Goal: Task Accomplishment & Management: Complete application form

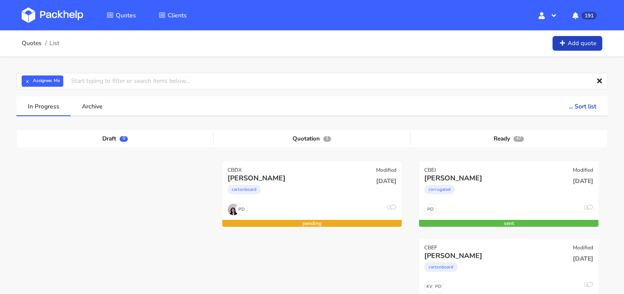
click at [565, 38] on link "Add quote" at bounding box center [577, 43] width 50 height 15
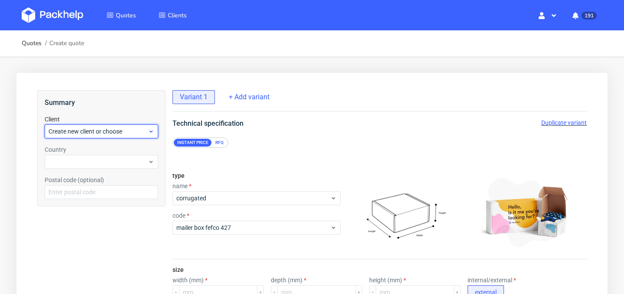
click at [113, 135] on span "Create new client or choose" at bounding box center [98, 131] width 99 height 9
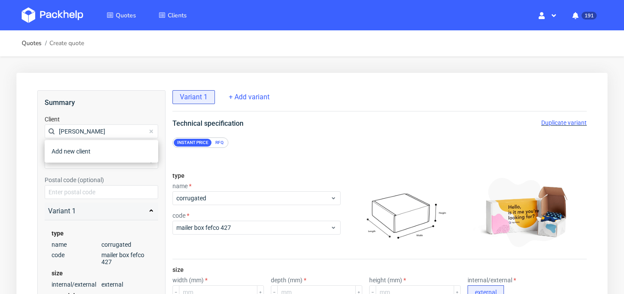
type input "[PERSON_NAME]"
click at [114, 105] on h2 "Summary" at bounding box center [101, 102] width 113 height 10
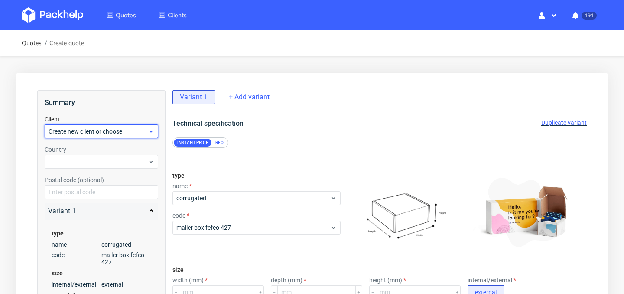
click at [117, 130] on span "Create new client or choose" at bounding box center [98, 131] width 99 height 9
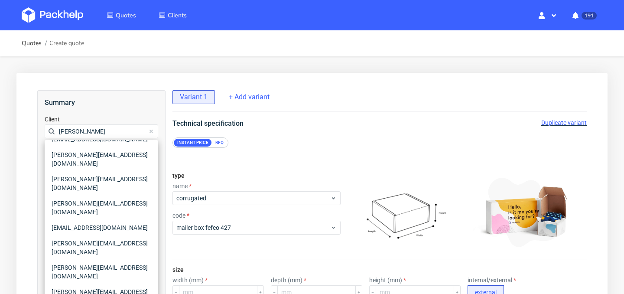
scroll to position [414, 0]
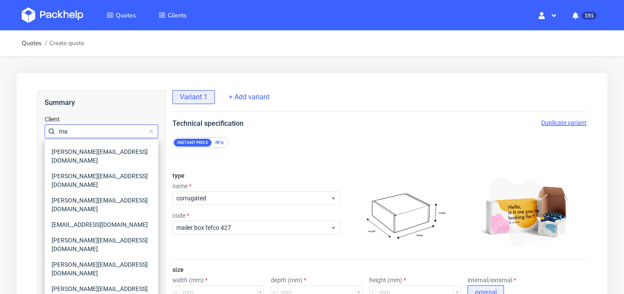
type input "m"
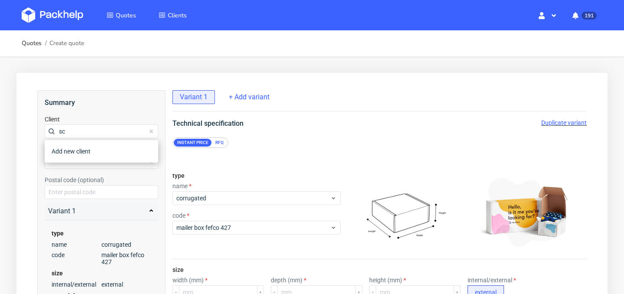
type input "s"
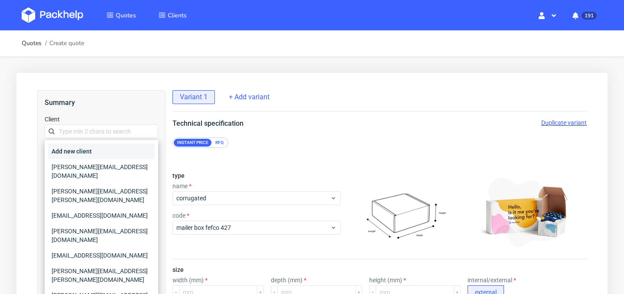
click at [54, 152] on div "Add new client" at bounding box center [101, 151] width 107 height 16
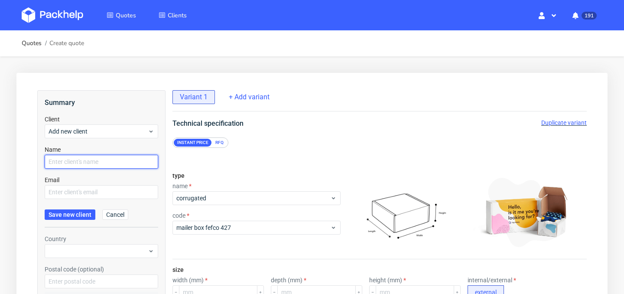
click at [93, 160] on input "text" at bounding box center [101, 162] width 113 height 14
type input "[PERSON_NAME]"
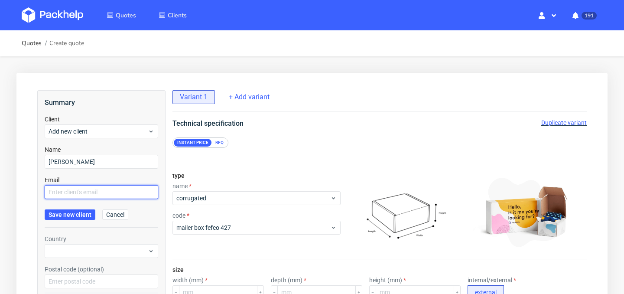
click at [110, 194] on input "text" at bounding box center [101, 192] width 113 height 14
paste input "[PERSON_NAME][EMAIL_ADDRESS][DOMAIN_NAME]"
type input "[PERSON_NAME][EMAIL_ADDRESS][DOMAIN_NAME]"
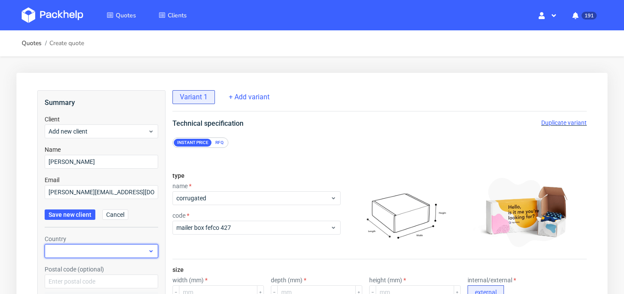
click at [83, 250] on div at bounding box center [101, 251] width 113 height 14
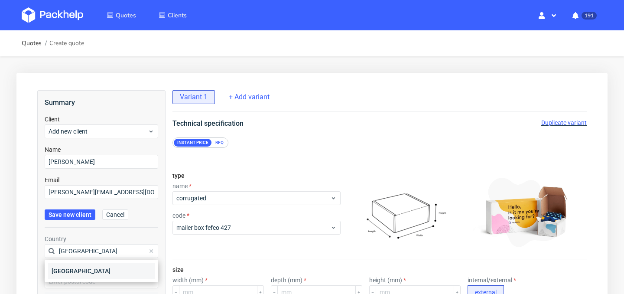
type input "[GEOGRAPHIC_DATA]"
click at [88, 265] on div "[GEOGRAPHIC_DATA]" at bounding box center [101, 271] width 107 height 16
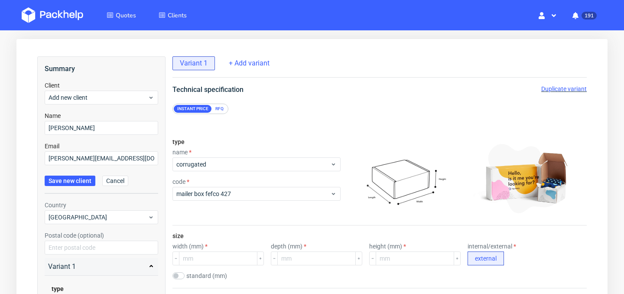
scroll to position [35, 0]
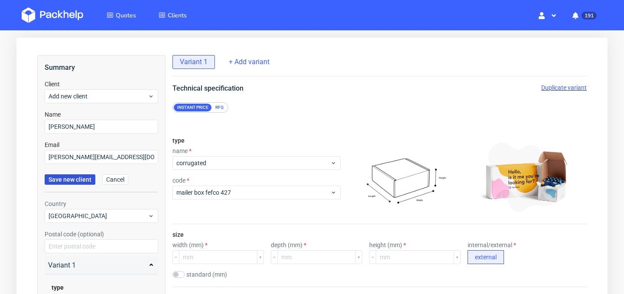
click at [78, 183] on button "Save new client" at bounding box center [70, 179] width 51 height 10
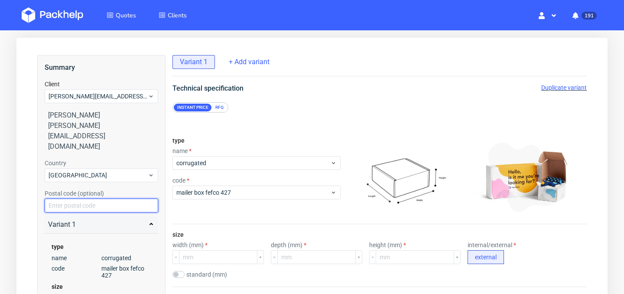
click at [94, 198] on input "text" at bounding box center [101, 205] width 113 height 14
paste input "75018"
type input "75018"
click at [39, 166] on div "Summary Client [PERSON_NAME][EMAIL_ADDRESS][DOMAIN_NAME] [PERSON_NAME] [PERSON_…" at bounding box center [101, 209] width 128 height 309
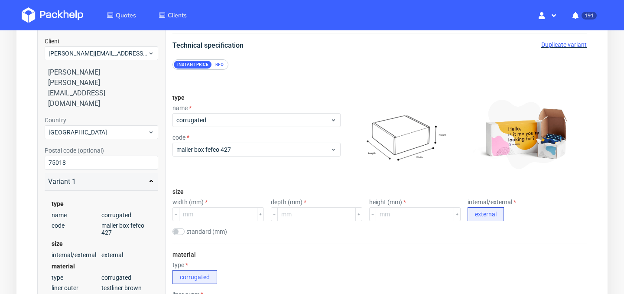
scroll to position [78, 0]
click at [218, 65] on div "RFQ" at bounding box center [219, 64] width 15 height 8
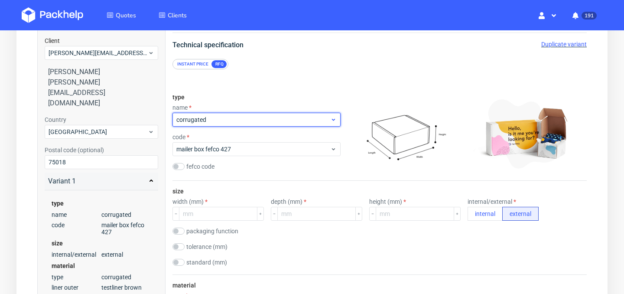
click at [243, 117] on span "corrugated" at bounding box center [253, 119] width 154 height 9
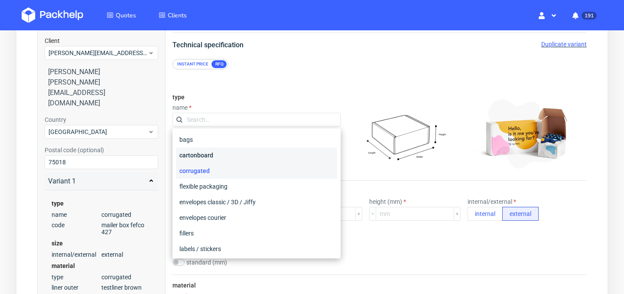
click at [244, 159] on div "cartonboard" at bounding box center [256, 155] width 161 height 16
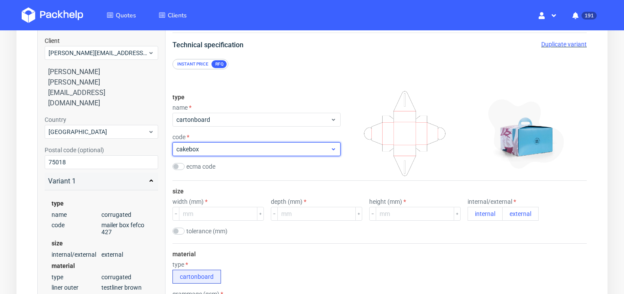
click at [277, 150] on span "cakebox" at bounding box center [253, 149] width 154 height 9
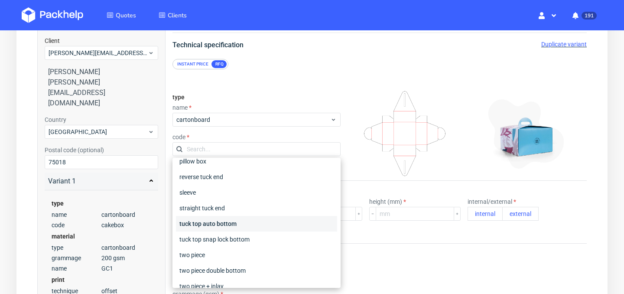
scroll to position [103, 0]
click at [264, 222] on div "tuck top auto bottom" at bounding box center [256, 222] width 161 height 16
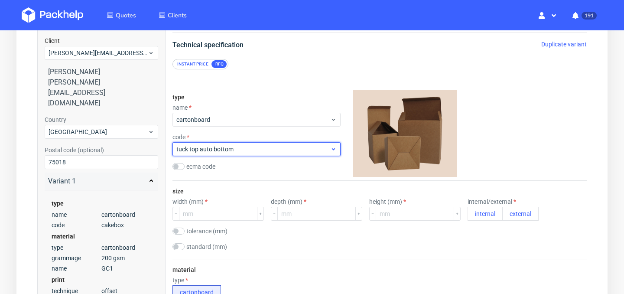
click at [288, 152] on span "tuck top auto bottom" at bounding box center [253, 149] width 154 height 9
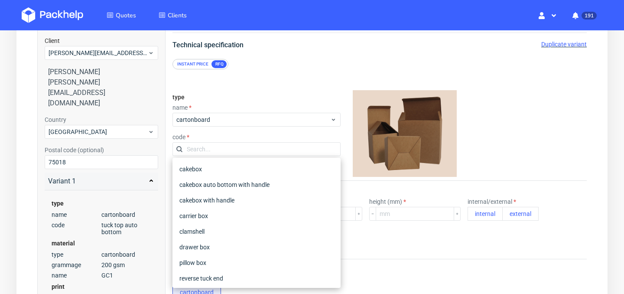
scroll to position [102, 0]
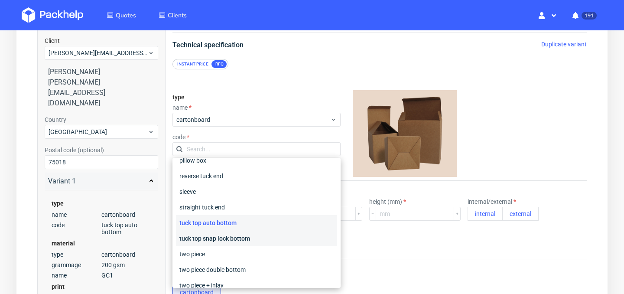
click at [270, 237] on div "tuck top snap lock bottom" at bounding box center [256, 238] width 161 height 16
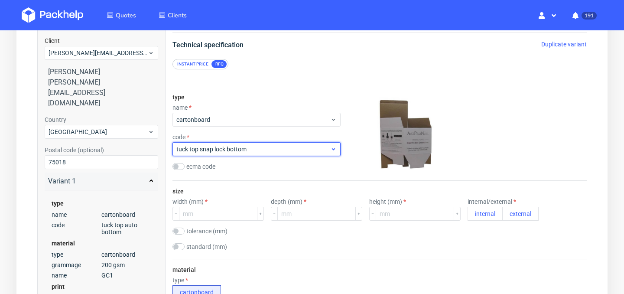
click at [289, 149] on span "tuck top snap lock bottom" at bounding box center [253, 149] width 154 height 9
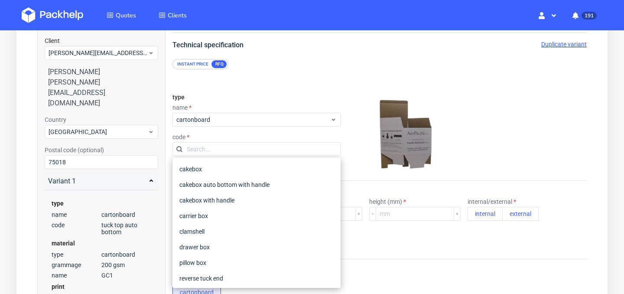
scroll to position [118, 0]
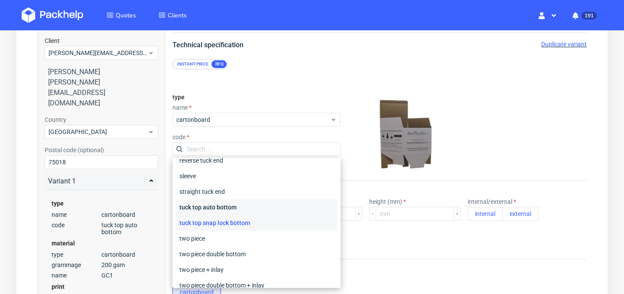
click at [278, 213] on div "tuck top auto bottom" at bounding box center [256, 207] width 161 height 16
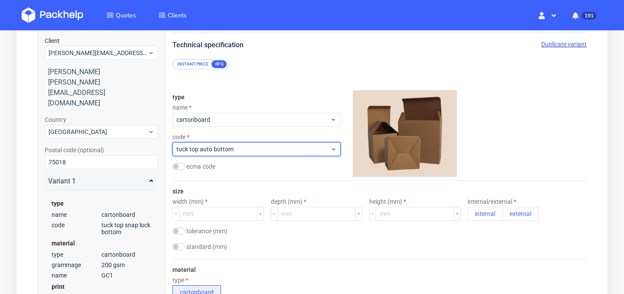
click at [295, 147] on span "tuck top auto bottom" at bounding box center [253, 149] width 154 height 9
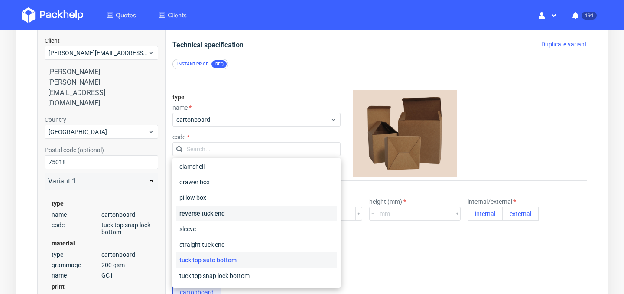
scroll to position [32, 0]
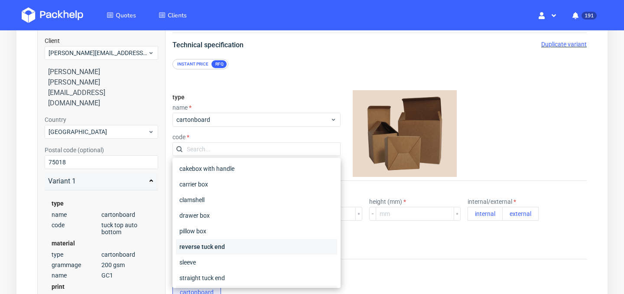
click at [240, 246] on div "reverse tuck end" at bounding box center [256, 247] width 161 height 16
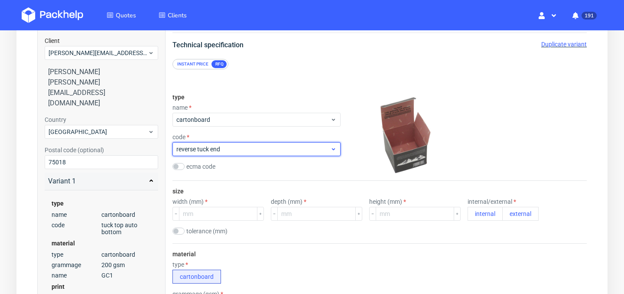
click at [303, 146] on span "reverse tuck end" at bounding box center [253, 149] width 154 height 9
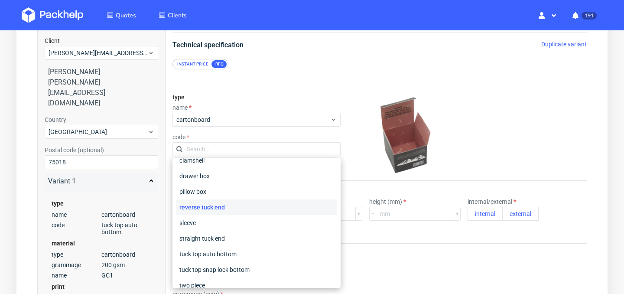
scroll to position [204, 0]
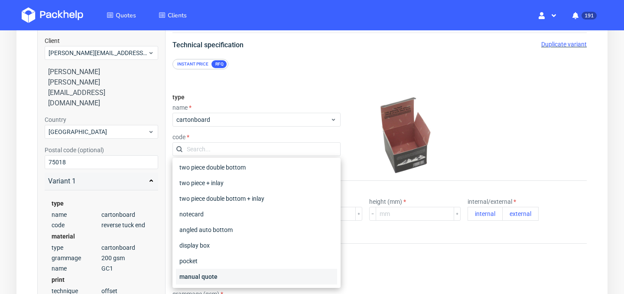
click at [258, 277] on div "manual quote" at bounding box center [256, 277] width 161 height 16
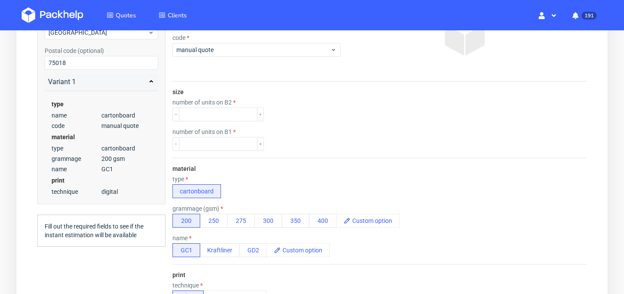
scroll to position [177, 0]
click at [216, 101] on label "number of units on B2" at bounding box center [203, 102] width 63 height 7
click at [233, 101] on label "number of units on B2" at bounding box center [203, 102] width 63 height 7
click at [228, 110] on input "number" at bounding box center [218, 115] width 78 height 14
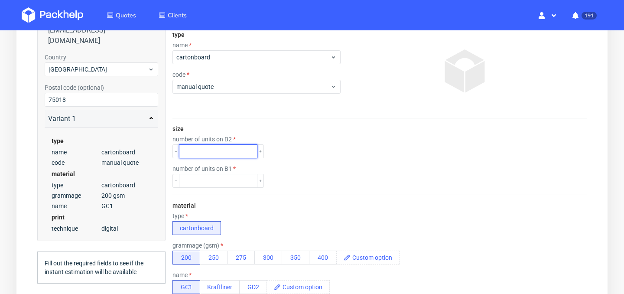
scroll to position [126, 0]
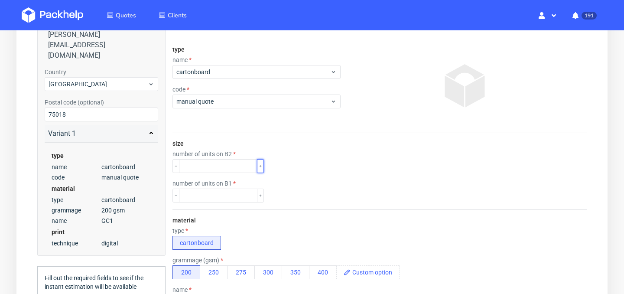
click at [257, 165] on button "button" at bounding box center [260, 166] width 7 height 14
click at [176, 166] on icon "button" at bounding box center [176, 166] width 4 height 4
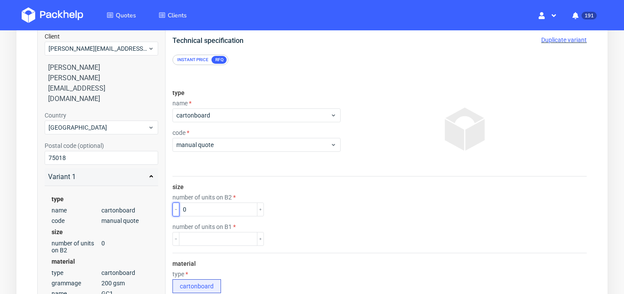
scroll to position [76, 0]
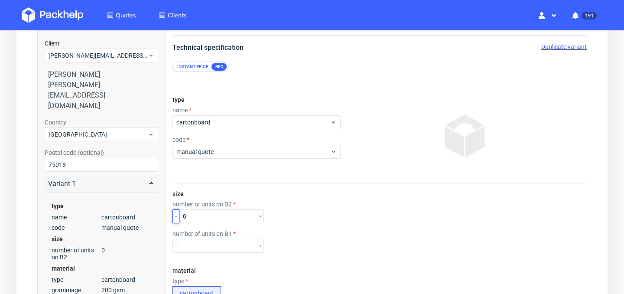
click at [175, 219] on button "button" at bounding box center [175, 216] width 7 height 14
click at [259, 216] on use "button" at bounding box center [260, 216] width 2 height 2
type input "0"
click at [269, 179] on div "type name cartonboard code manual quote" at bounding box center [256, 136] width 168 height 94
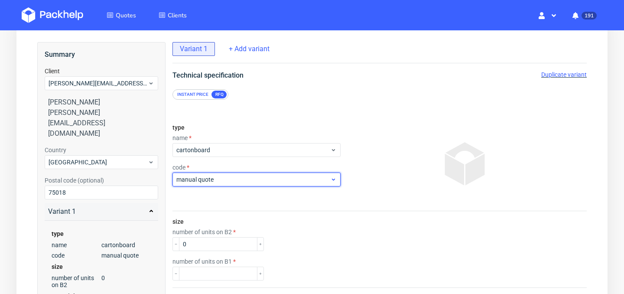
click at [276, 178] on span "manual quote" at bounding box center [253, 179] width 154 height 9
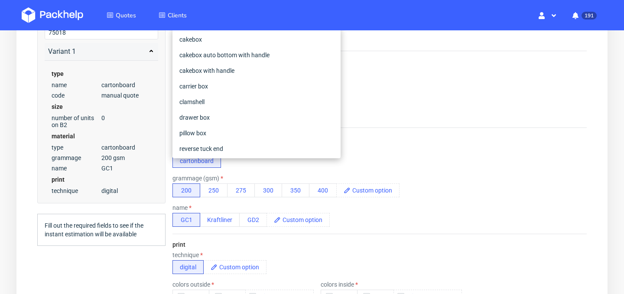
scroll to position [204, 0]
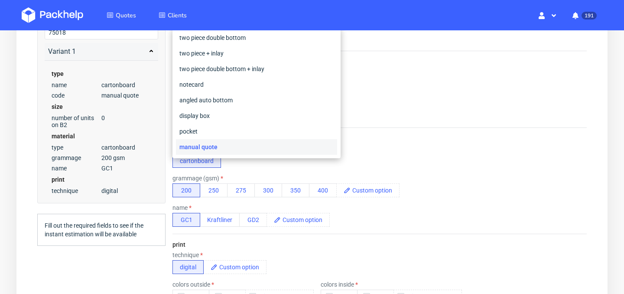
click at [315, 176] on div "grammage (gsm)" at bounding box center [285, 178] width 227 height 7
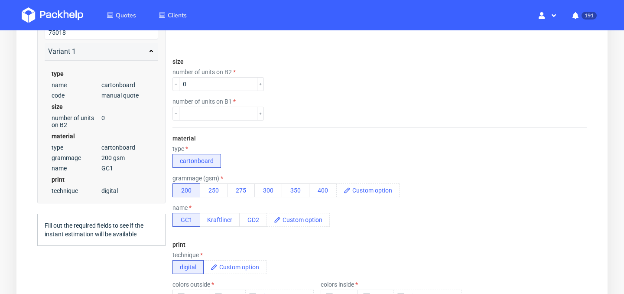
scroll to position [0, 0]
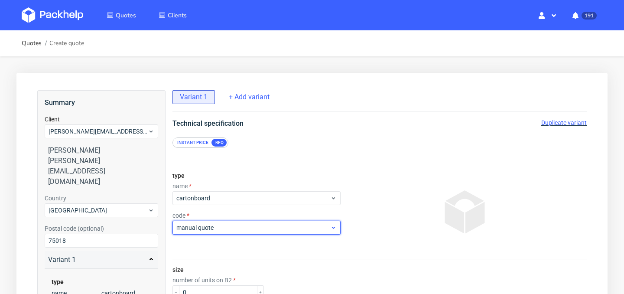
click at [268, 231] on span "manual quote" at bounding box center [253, 227] width 154 height 9
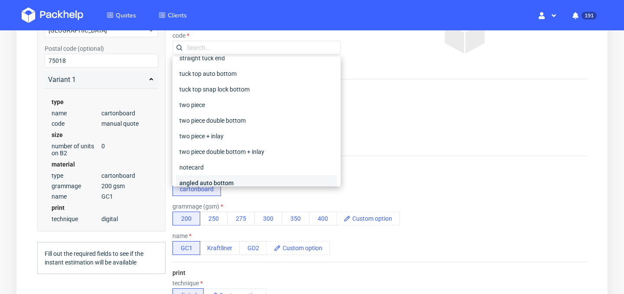
scroll to position [148, 0]
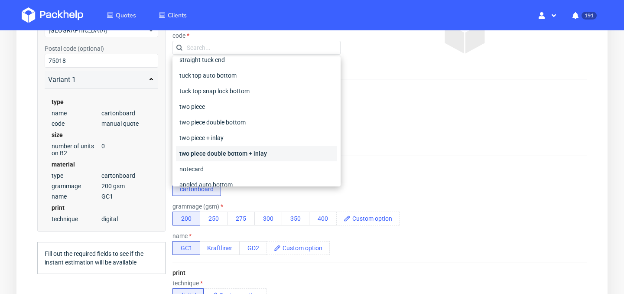
click at [282, 151] on div "two piece double bottom + inlay" at bounding box center [256, 154] width 161 height 16
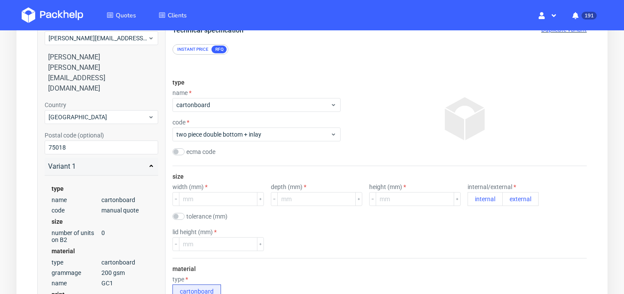
scroll to position [92, 0]
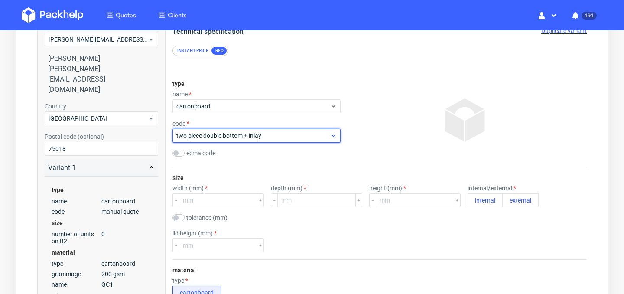
click at [305, 139] on span "two piece double bottom + inlay" at bounding box center [253, 135] width 154 height 9
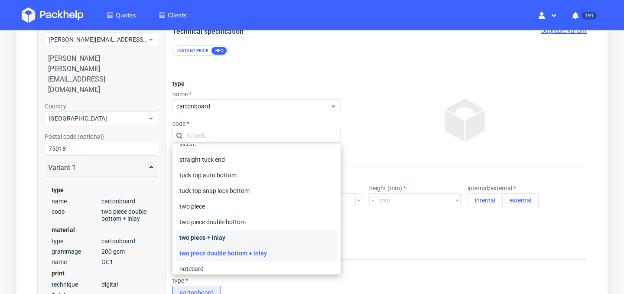
scroll to position [135, 0]
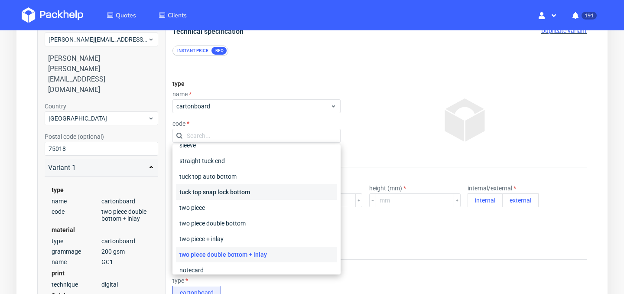
click at [246, 190] on div "tuck top snap lock bottom" at bounding box center [256, 192] width 161 height 16
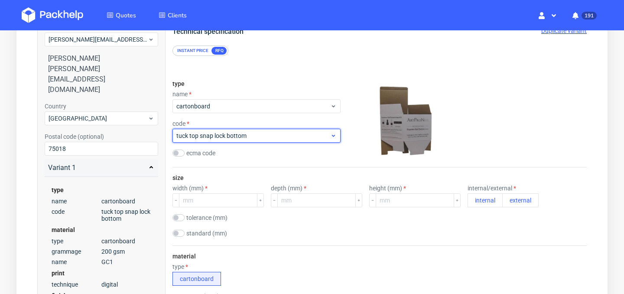
click at [267, 133] on span "tuck top snap lock bottom" at bounding box center [253, 135] width 154 height 9
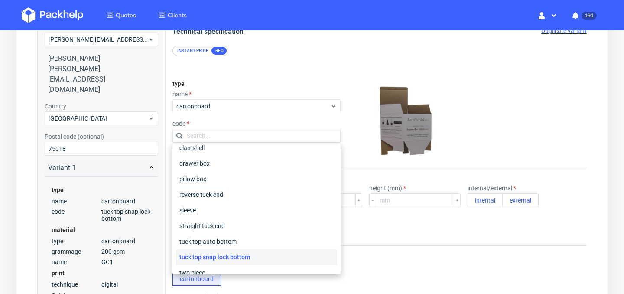
scroll to position [45, 0]
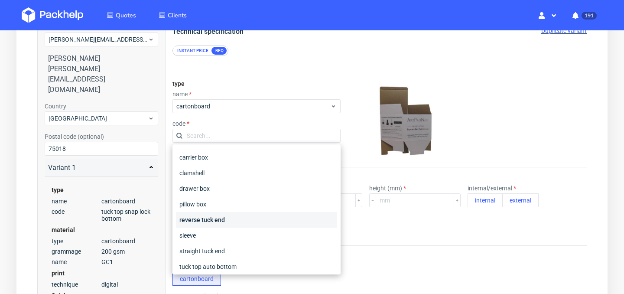
click at [236, 220] on div "reverse tuck end" at bounding box center [256, 220] width 161 height 16
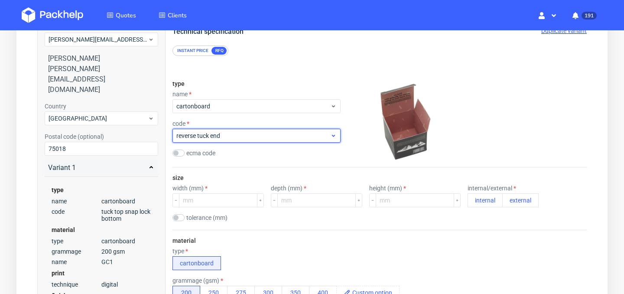
click at [269, 140] on div "reverse tuck end" at bounding box center [256, 136] width 168 height 14
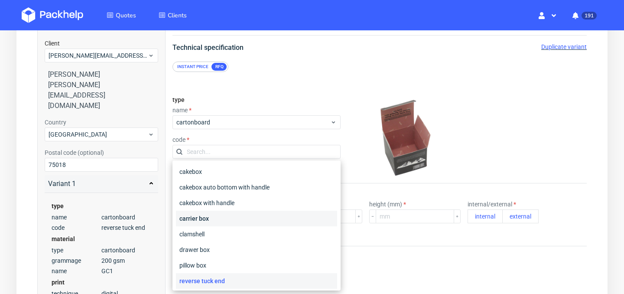
scroll to position [47, 0]
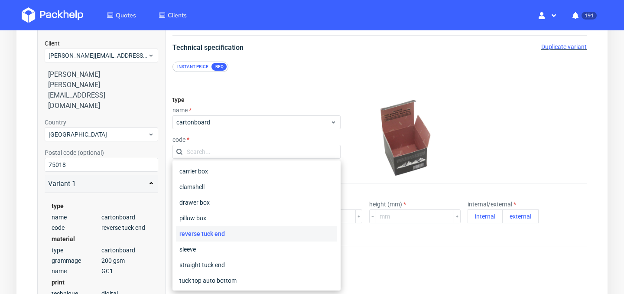
click at [353, 167] on div at bounding box center [404, 136] width 121 height 87
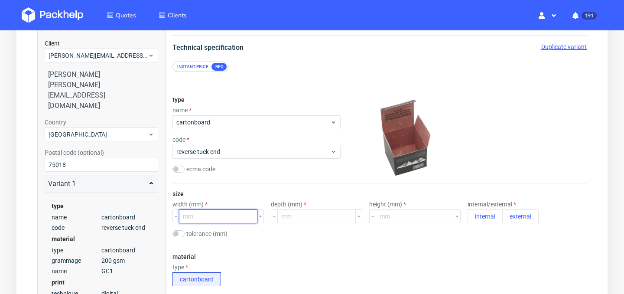
click at [209, 216] on input "number" at bounding box center [218, 216] width 78 height 14
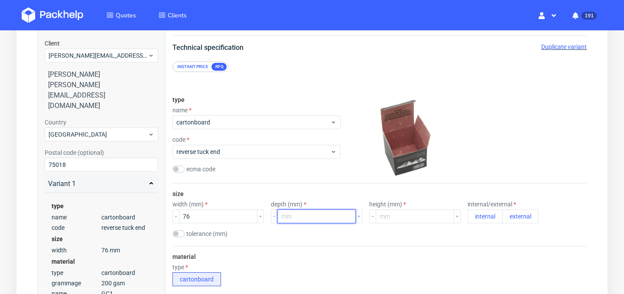
click at [295, 216] on input "number" at bounding box center [316, 216] width 78 height 14
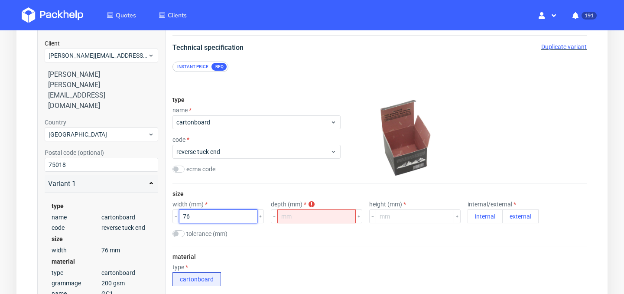
drag, startPoint x: 240, startPoint y: 216, endPoint x: 142, endPoint y: 217, distance: 97.9
click at [303, 220] on input "number" at bounding box center [316, 216] width 78 height 14
drag, startPoint x: 218, startPoint y: 218, endPoint x: 178, endPoint y: 217, distance: 40.7
click at [178, 217] on div "76" at bounding box center [217, 216] width 91 height 14
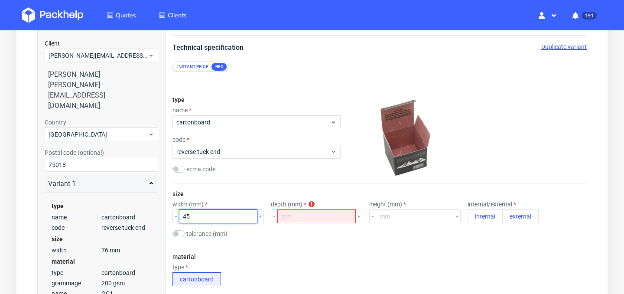
type input "45"
click at [304, 214] on input "number" at bounding box center [316, 216] width 78 height 14
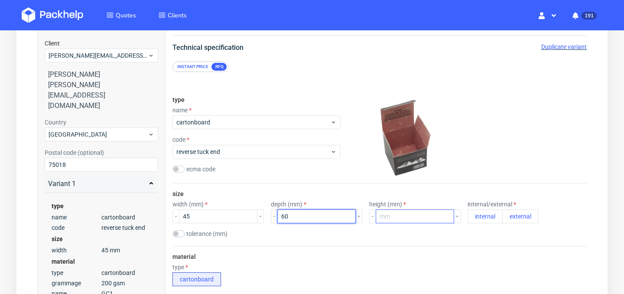
type input "60"
click at [390, 219] on input "number" at bounding box center [415, 216] width 78 height 14
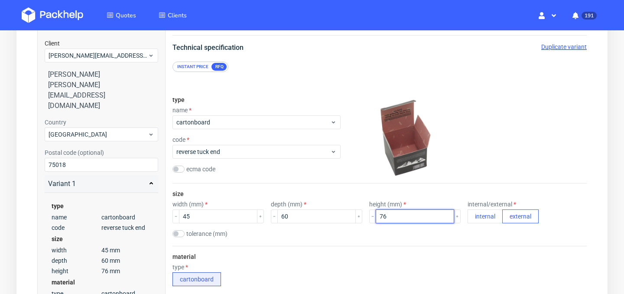
type input "76"
click at [502, 219] on button "external" at bounding box center [520, 216] width 36 height 14
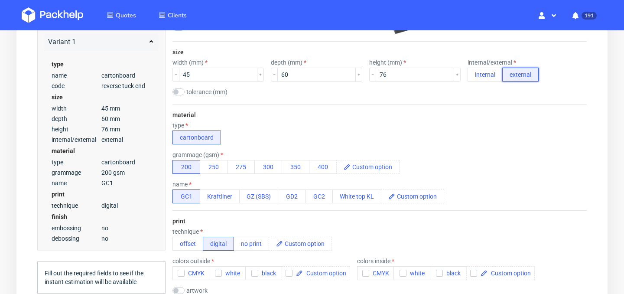
scroll to position [233, 0]
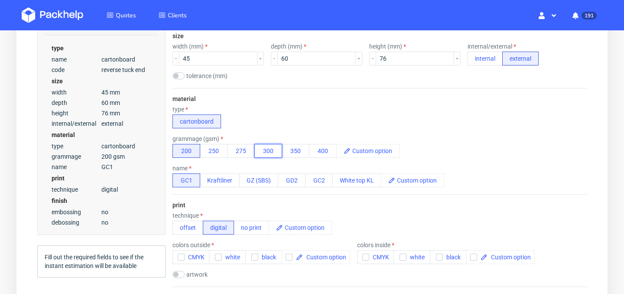
click at [275, 153] on button "300" at bounding box center [268, 151] width 28 height 14
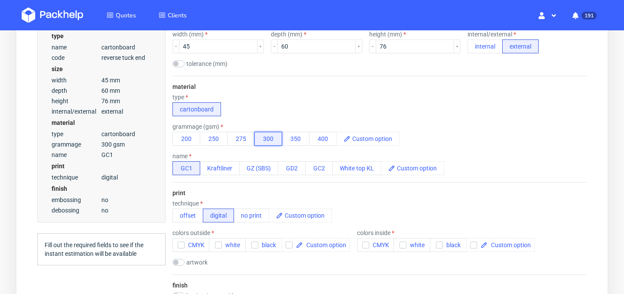
scroll to position [245, 0]
click at [191, 213] on button "offset" at bounding box center [187, 216] width 31 height 14
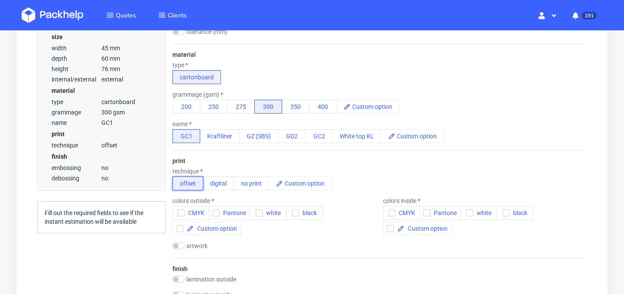
scroll to position [287, 0]
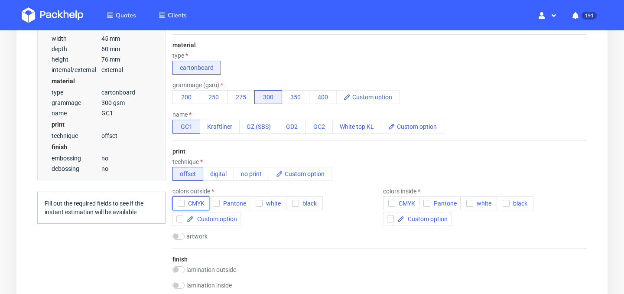
click at [179, 201] on icon "button" at bounding box center [181, 203] width 6 height 6
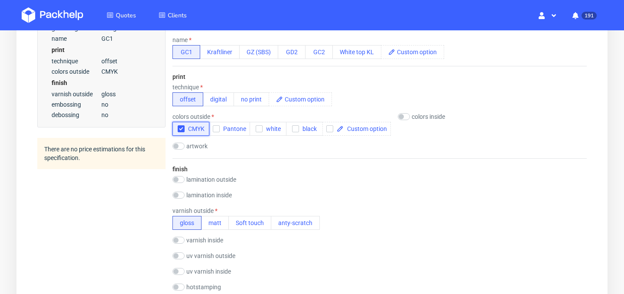
scroll to position [384, 0]
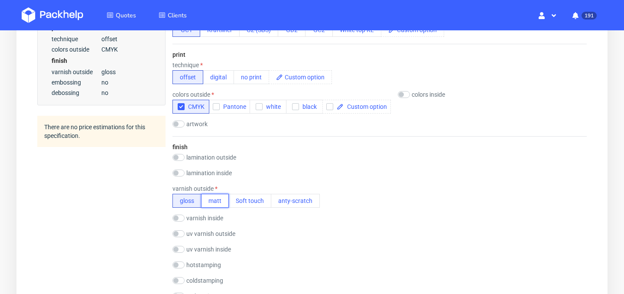
click at [215, 200] on button "matt" at bounding box center [215, 201] width 28 height 14
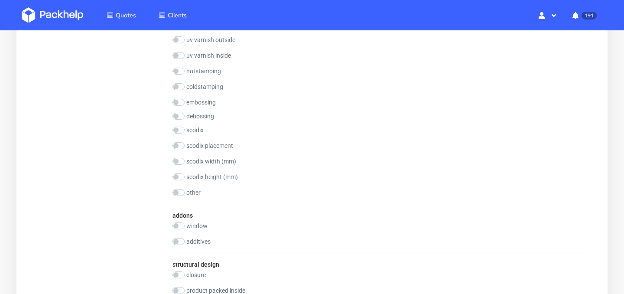
scroll to position [591, 0]
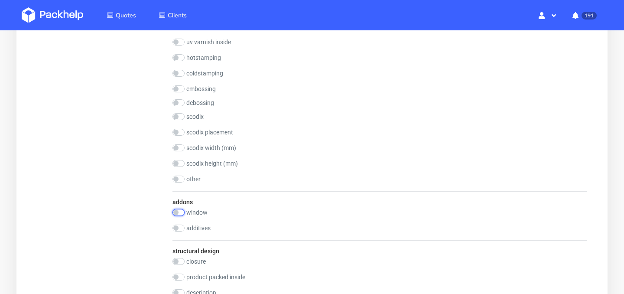
click at [179, 213] on input "checkbox" at bounding box center [178, 212] width 12 height 7
checkbox input "true"
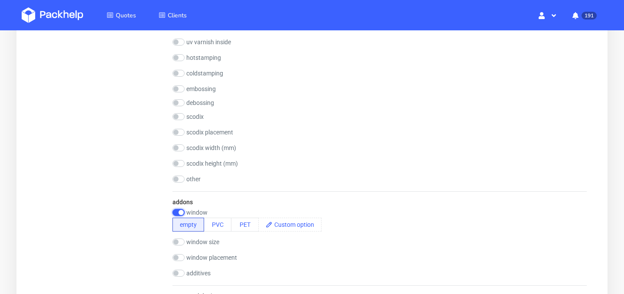
scroll to position [653, 0]
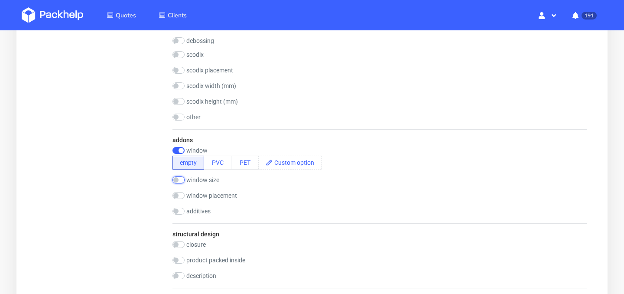
click at [176, 182] on input "checkbox" at bounding box center [178, 179] width 12 height 7
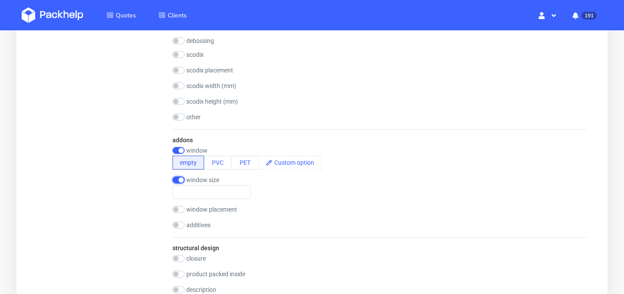
click at [176, 182] on input "checkbox" at bounding box center [178, 179] width 12 height 7
checkbox input "false"
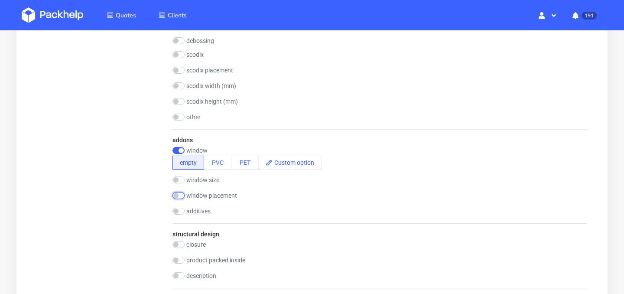
click at [176, 194] on input "checkbox" at bounding box center [178, 195] width 12 height 7
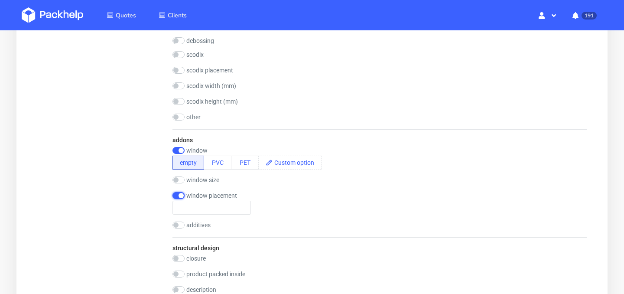
click at [176, 194] on input "checkbox" at bounding box center [178, 195] width 12 height 7
checkbox input "false"
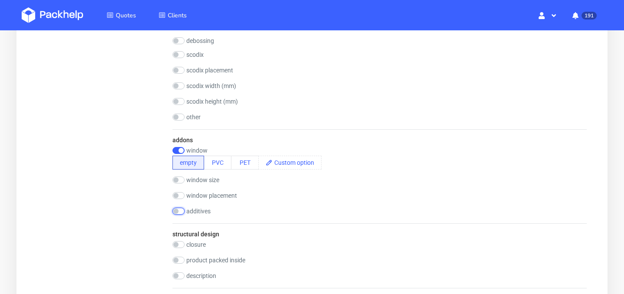
click at [177, 208] on input "checkbox" at bounding box center [178, 210] width 12 height 7
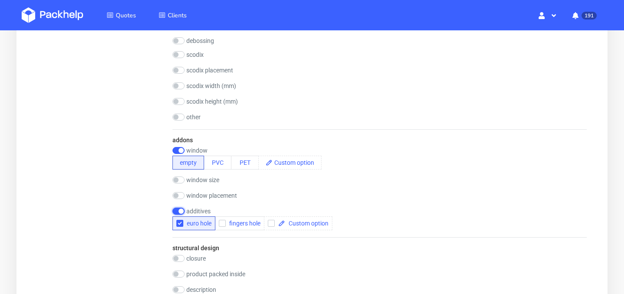
click at [177, 208] on input "checkbox" at bounding box center [178, 210] width 12 height 7
checkbox input "false"
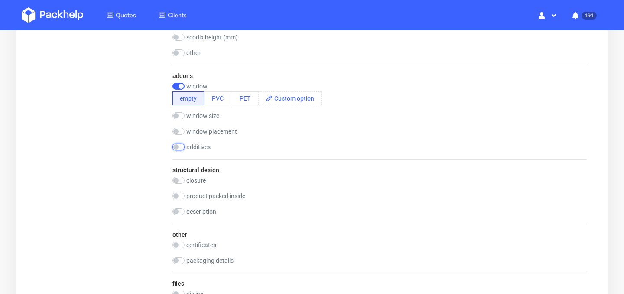
scroll to position [717, 0]
click at [178, 195] on input "checkbox" at bounding box center [178, 195] width 12 height 7
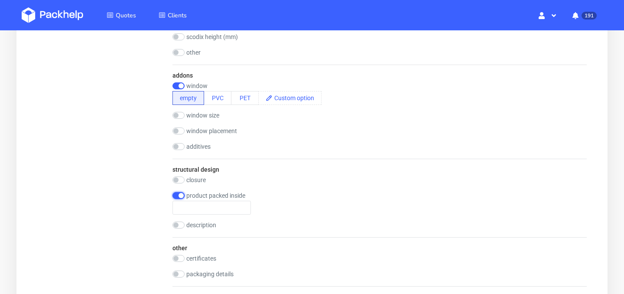
click at [178, 195] on input "checkbox" at bounding box center [178, 195] width 12 height 7
checkbox input "false"
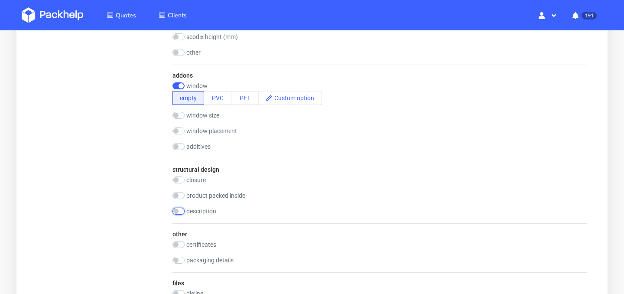
click at [178, 210] on input "checkbox" at bounding box center [178, 210] width 12 height 7
checkbox input "false"
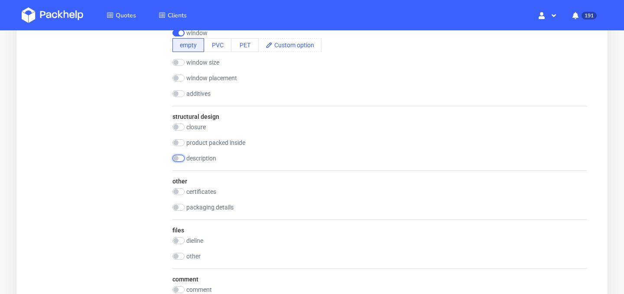
scroll to position [794, 0]
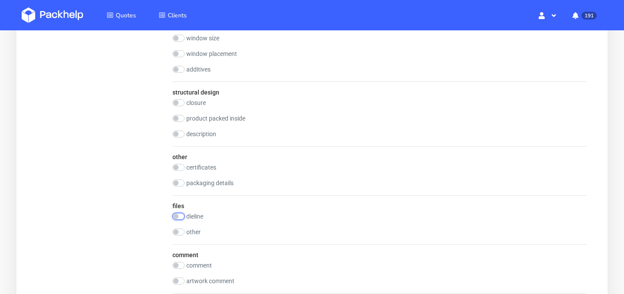
click at [177, 215] on input "checkbox" at bounding box center [178, 216] width 12 height 7
checkbox input "true"
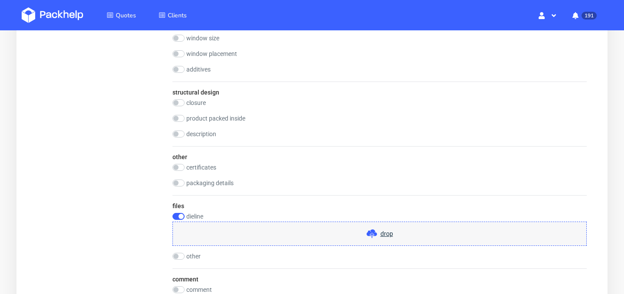
click at [379, 233] on span at bounding box center [373, 233] width 14 height 10
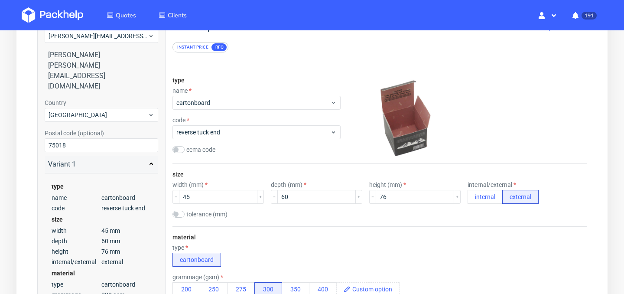
scroll to position [104, 0]
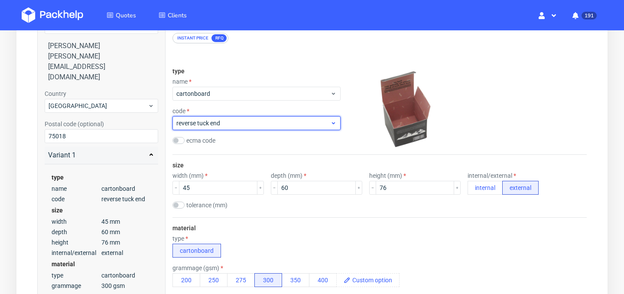
click at [289, 126] on span "reverse tuck end" at bounding box center [253, 123] width 154 height 9
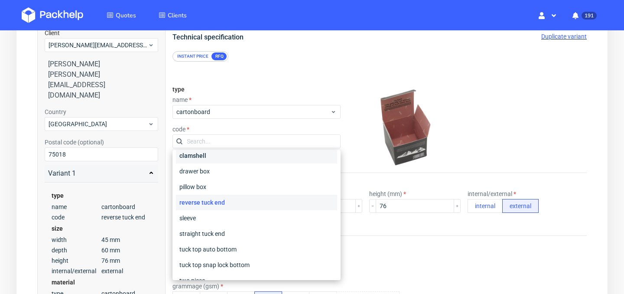
scroll to position [145, 0]
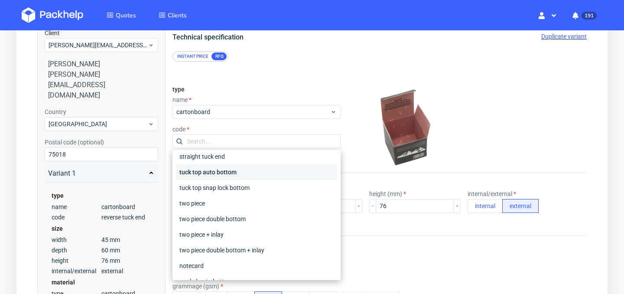
click at [261, 175] on div "tuck top auto bottom" at bounding box center [256, 172] width 161 height 16
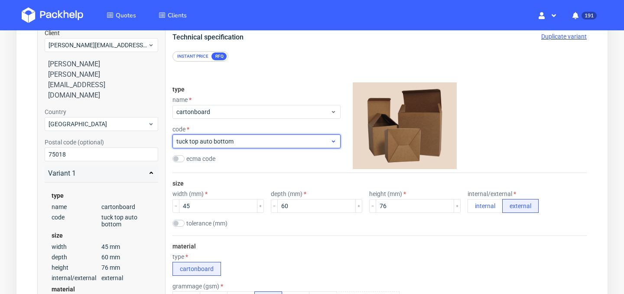
click at [269, 147] on div "tuck top auto bottom" at bounding box center [256, 141] width 168 height 14
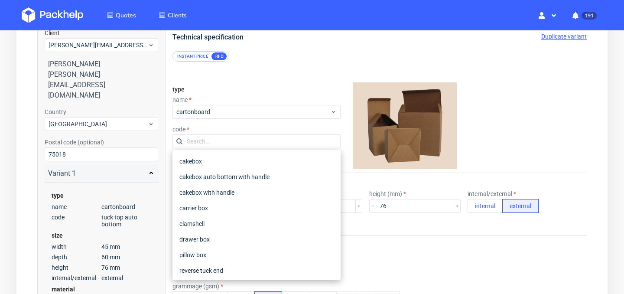
scroll to position [102, 0]
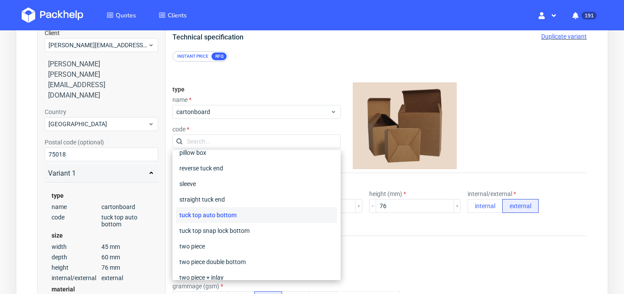
click at [340, 159] on div "type name cartonboard code ecma code" at bounding box center [379, 126] width 414 height 94
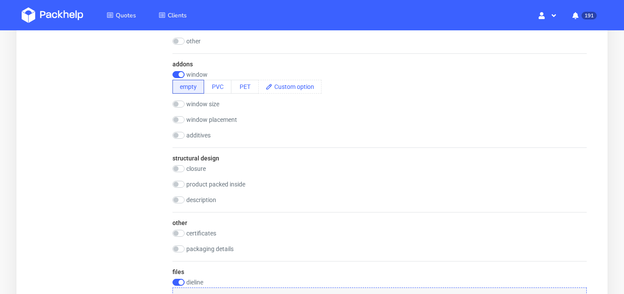
scroll to position [728, 0]
click at [176, 136] on input "checkbox" at bounding box center [178, 135] width 12 height 7
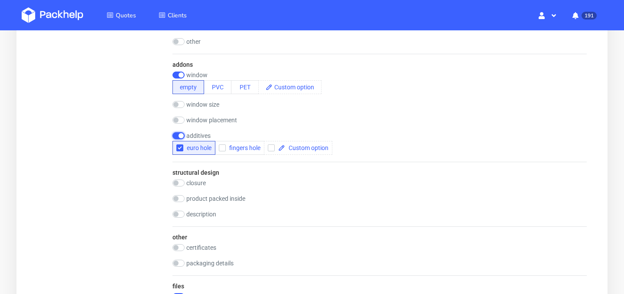
click at [177, 134] on input "checkbox" at bounding box center [178, 135] width 12 height 7
checkbox input "false"
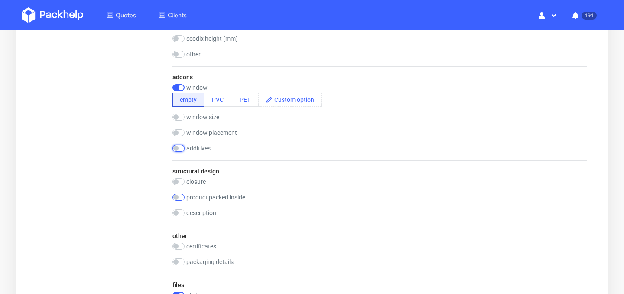
scroll to position [782, 0]
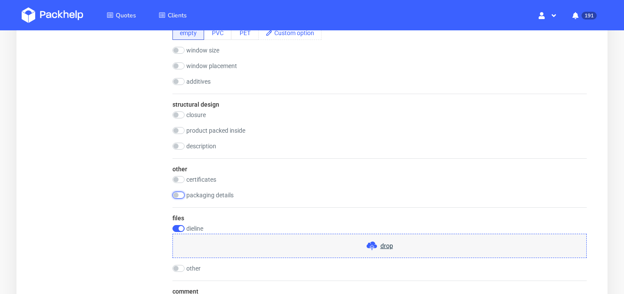
click at [176, 196] on input "checkbox" at bounding box center [178, 194] width 12 height 7
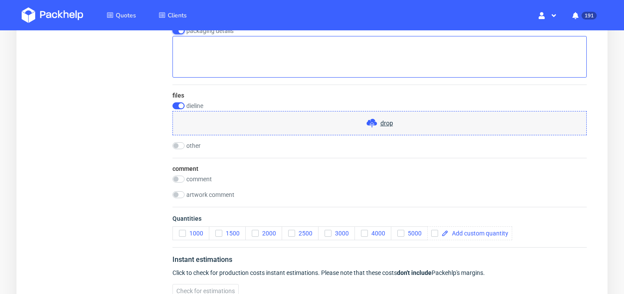
scroll to position [955, 0]
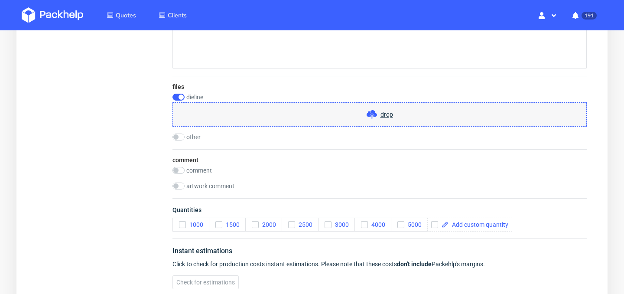
click at [388, 113] on span "drop" at bounding box center [386, 114] width 13 height 9
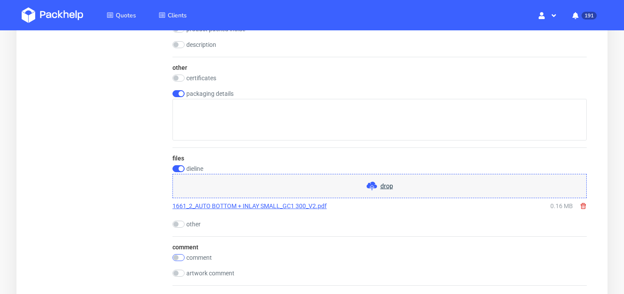
scroll to position [855, 0]
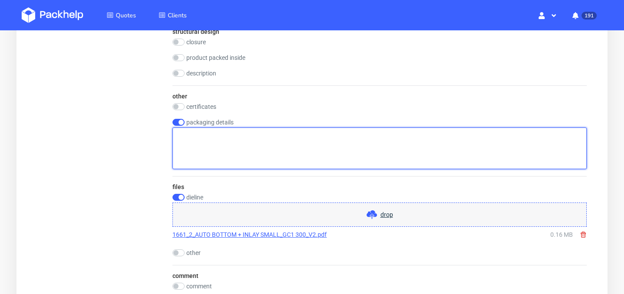
click at [220, 142] on textarea at bounding box center [379, 148] width 414 height 42
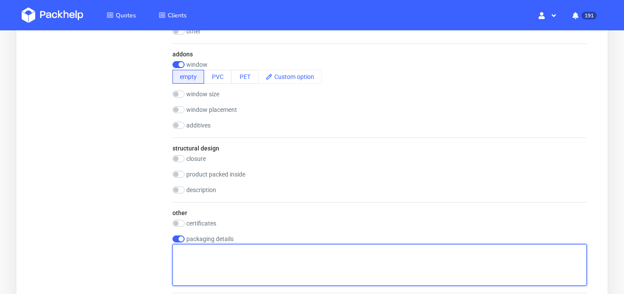
scroll to position [732, 0]
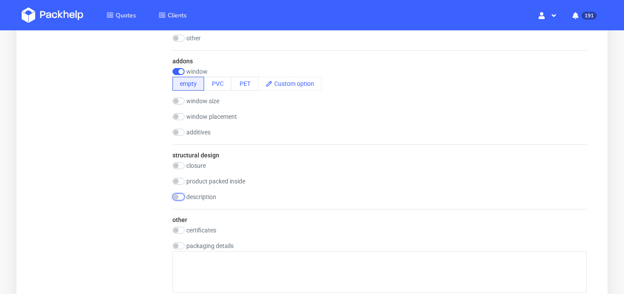
checkbox input "false"
click at [180, 196] on input "checkbox" at bounding box center [178, 196] width 12 height 7
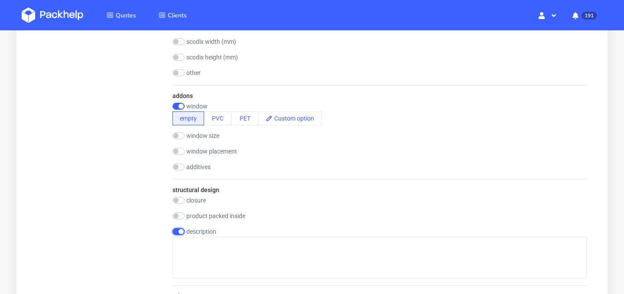
scroll to position [694, 0]
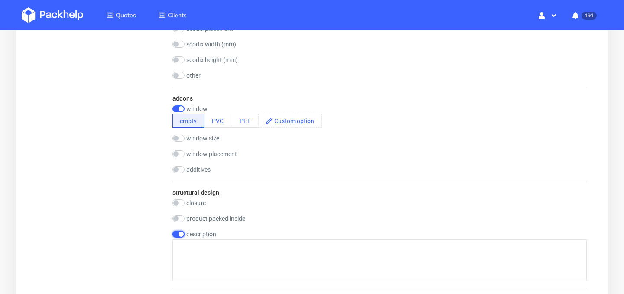
click at [179, 232] on input "checkbox" at bounding box center [178, 233] width 12 height 7
checkbox input "false"
click at [178, 172] on input "checkbox" at bounding box center [178, 169] width 12 height 7
checkbox input "true"
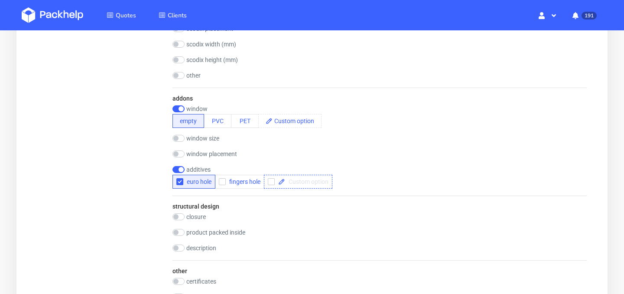
click at [293, 182] on span at bounding box center [306, 181] width 43 height 6
click at [275, 181] on input "checkbox" at bounding box center [271, 181] width 7 height 7
checkbox input "true"
click at [300, 178] on span at bounding box center [306, 181] width 43 height 6
checkbox input "true"
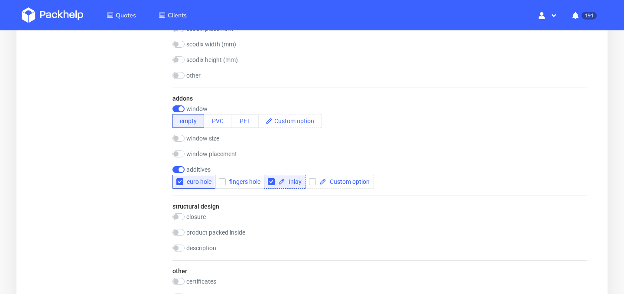
click at [411, 217] on div "closure 1 x adhesive strip + peel off string 2 x adhesive strip + peel off stri…" at bounding box center [379, 217] width 414 height 9
click at [188, 179] on span "euro hole" at bounding box center [197, 181] width 28 height 7
click at [340, 210] on div "structural design closure 1 x adhesive strip + peel off string 2 x adhesive str…" at bounding box center [379, 227] width 414 height 65
click at [394, 198] on div "structural design closure 1 x adhesive strip + peel off string 2 x adhesive str…" at bounding box center [379, 227] width 414 height 65
click at [277, 156] on div "window placement" at bounding box center [379, 154] width 414 height 9
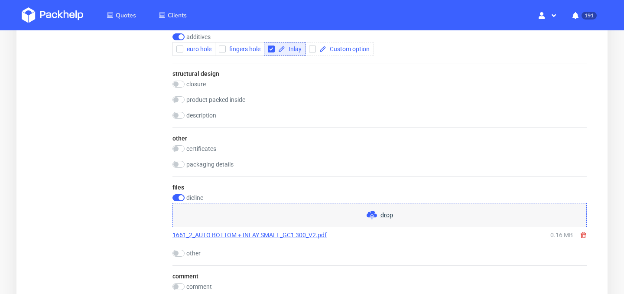
scroll to position [904, 0]
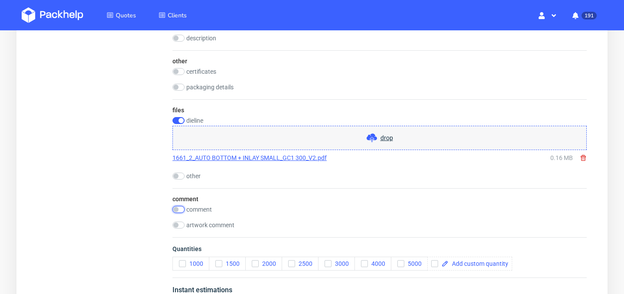
click at [181, 211] on input "checkbox" at bounding box center [178, 209] width 12 height 7
checkbox input "true"
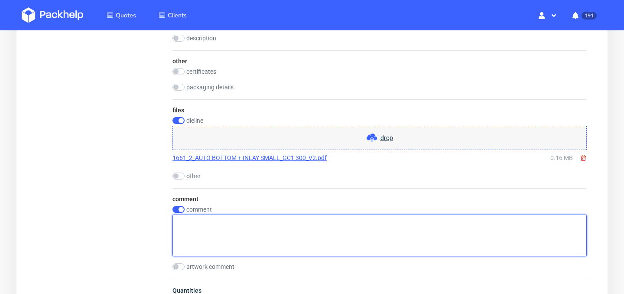
click at [195, 224] on textarea at bounding box center [379, 235] width 414 height 42
type textarea "Product box + inlay"
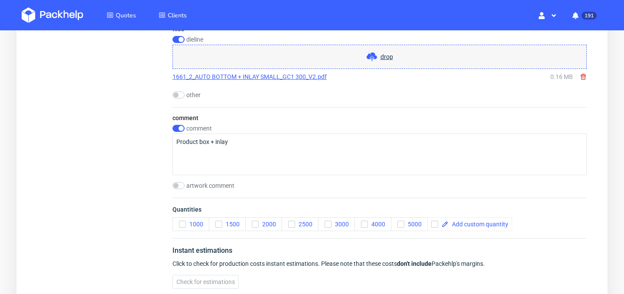
scroll to position [987, 0]
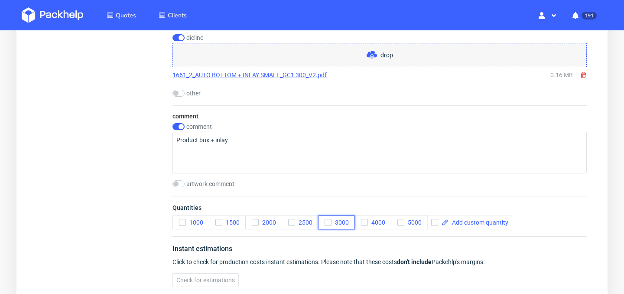
click at [328, 222] on use "button" at bounding box center [328, 222] width 4 height 3
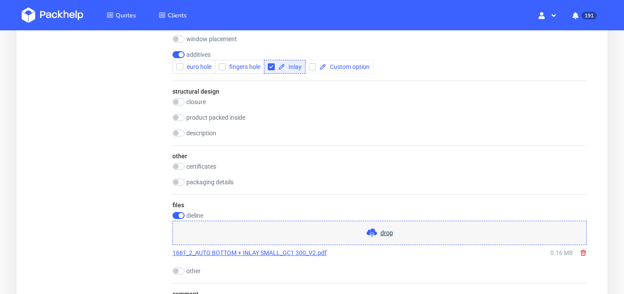
scroll to position [1095, 0]
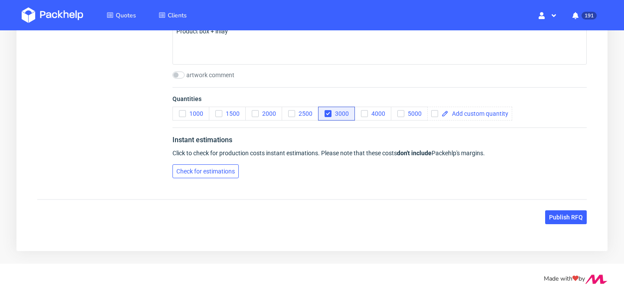
click at [225, 174] on span "Check for estimations" at bounding box center [205, 171] width 58 height 6
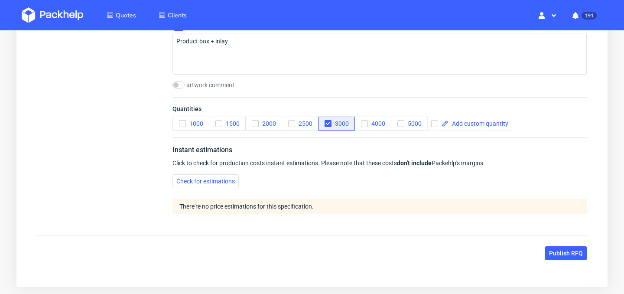
scroll to position [1104, 0]
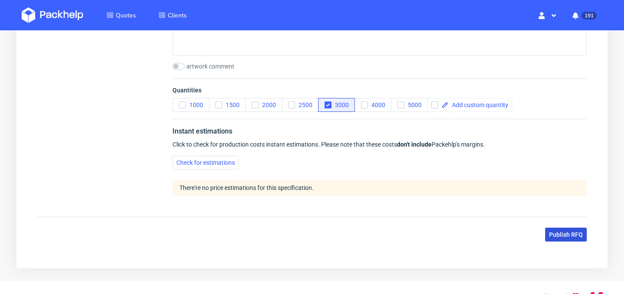
click at [552, 232] on span "Publish RFQ" at bounding box center [566, 234] width 34 height 6
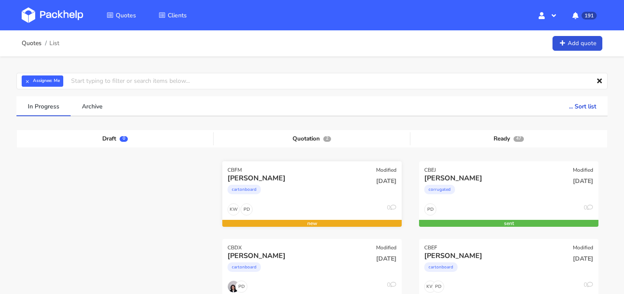
click at [320, 190] on div "cartonboard" at bounding box center [284, 191] width 115 height 17
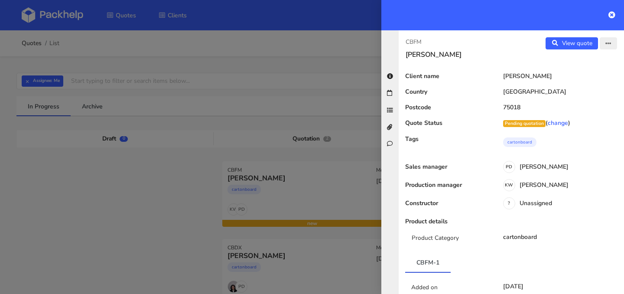
click at [609, 45] on icon "button" at bounding box center [608, 44] width 6 height 6
click at [594, 59] on link "Edit quote" at bounding box center [580, 61] width 76 height 14
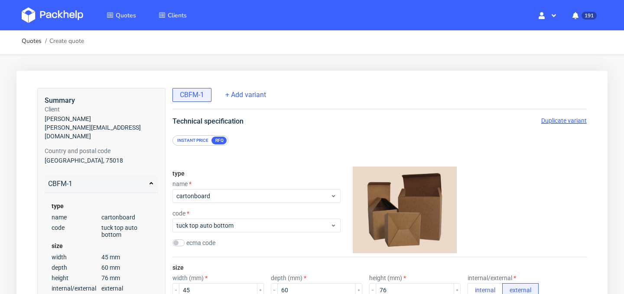
scroll to position [1, 0]
click at [576, 123] on span "Duplicate variant" at bounding box center [563, 121] width 45 height 7
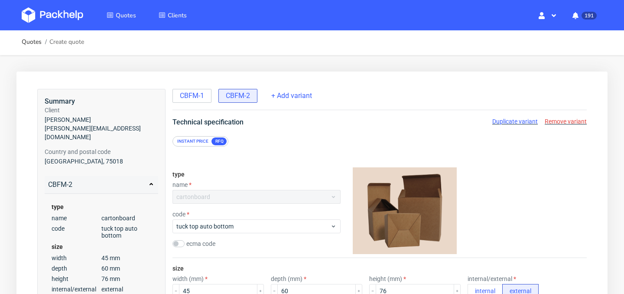
scroll to position [78, 0]
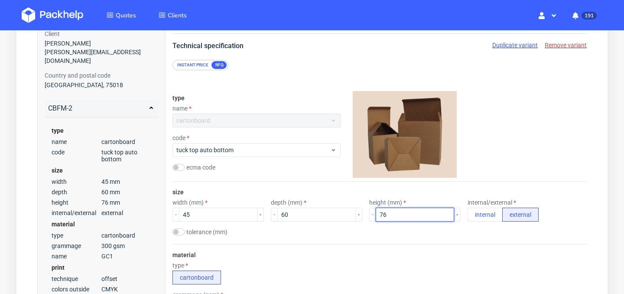
click at [391, 214] on input "76" at bounding box center [415, 214] width 78 height 14
type input "7"
type input "126"
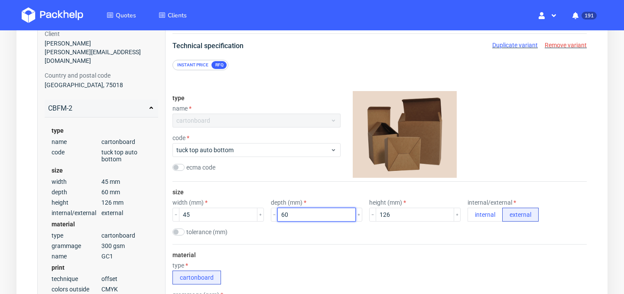
click at [293, 220] on input "60" at bounding box center [316, 214] width 78 height 14
type input "6"
type input "70"
click at [327, 240] on div "size width (mm) 45 depth (mm) 70 height (mm) 126 internal/external internal ext…" at bounding box center [379, 212] width 414 height 62
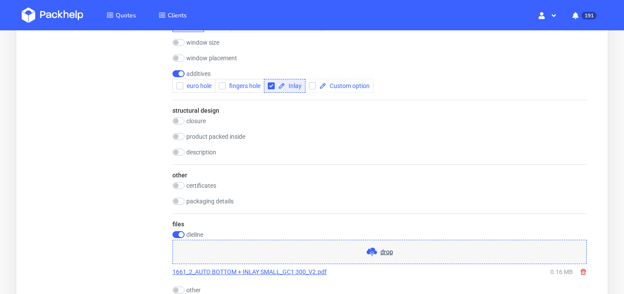
scroll to position [836, 0]
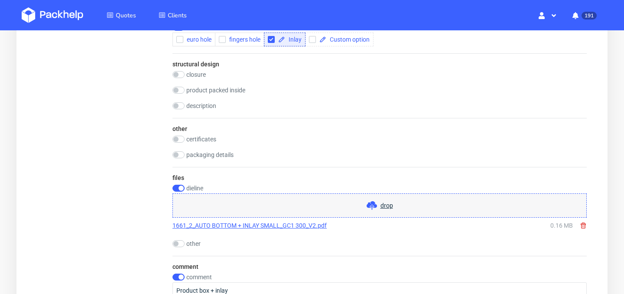
click at [584, 227] on icon at bounding box center [583, 225] width 7 height 7
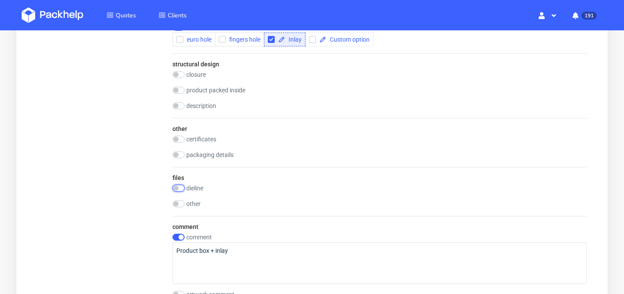
click at [175, 188] on input "checkbox" at bounding box center [178, 188] width 12 height 7
checkbox input "true"
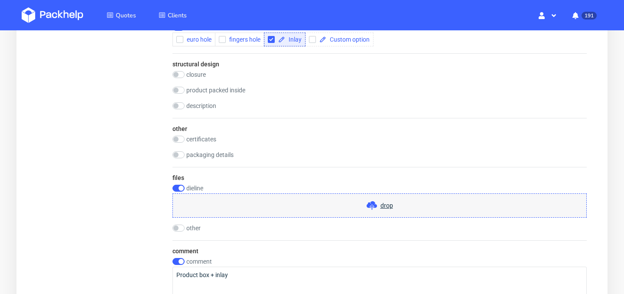
click at [382, 203] on span "drop" at bounding box center [386, 205] width 13 height 9
click at [386, 204] on span "drop" at bounding box center [386, 205] width 13 height 9
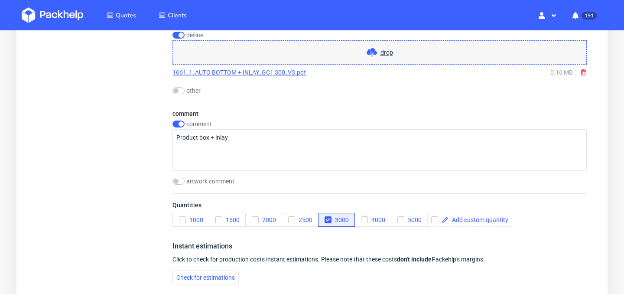
scroll to position [991, 0]
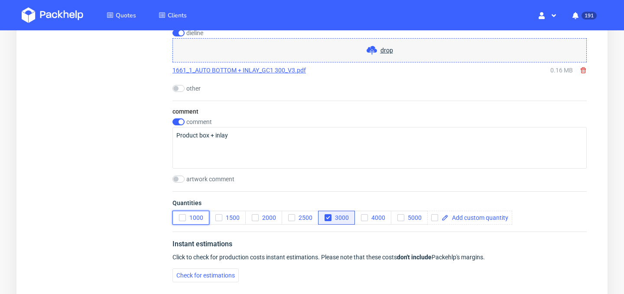
click at [181, 218] on use "button" at bounding box center [182, 217] width 4 height 3
click at [328, 218] on icon "button" at bounding box center [328, 217] width 6 height 6
click at [183, 217] on use "button" at bounding box center [182, 217] width 4 height 3
click at [180, 218] on icon "button" at bounding box center [182, 217] width 6 height 6
click at [258, 216] on icon "button" at bounding box center [255, 217] width 6 height 6
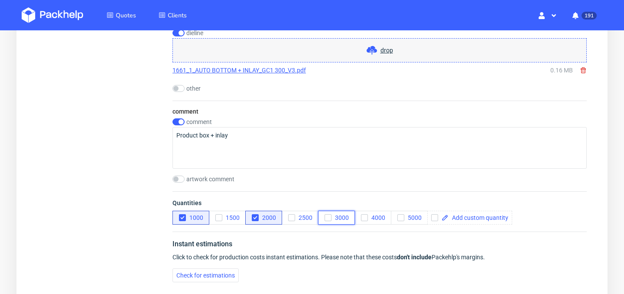
click at [332, 216] on span "3000" at bounding box center [339, 217] width 17 height 7
click at [359, 198] on span "Quantities" at bounding box center [379, 204] width 414 height 12
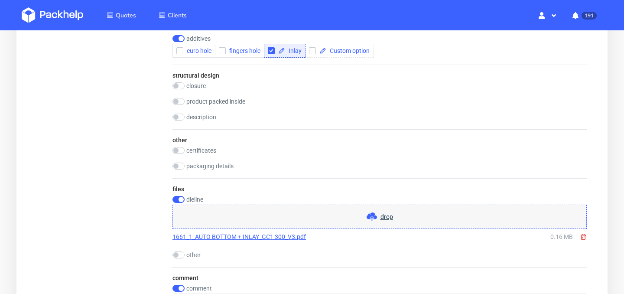
scroll to position [1095, 0]
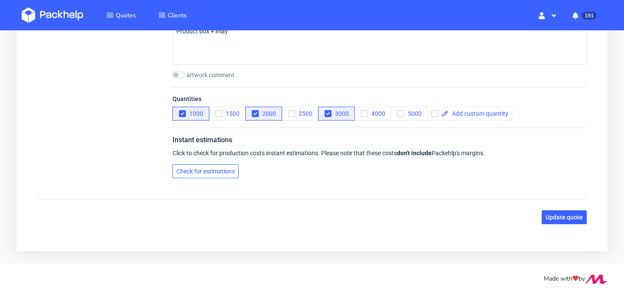
click at [210, 175] on button "Check for estimations" at bounding box center [205, 171] width 66 height 14
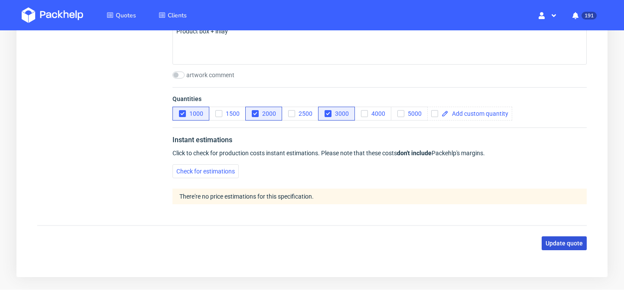
click at [569, 246] on span "Update quote" at bounding box center [563, 243] width 37 height 6
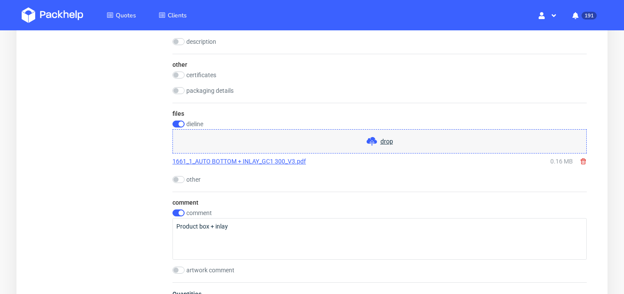
scroll to position [900, 0]
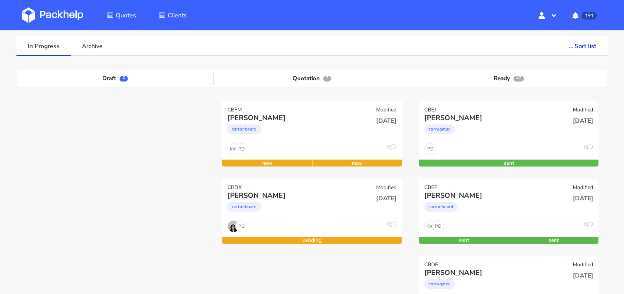
scroll to position [60, 0]
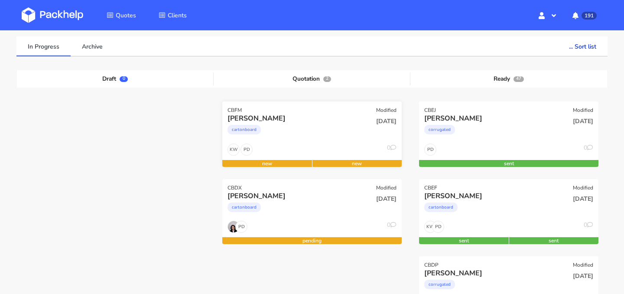
click at [325, 140] on div "cartonboard" at bounding box center [284, 131] width 115 height 17
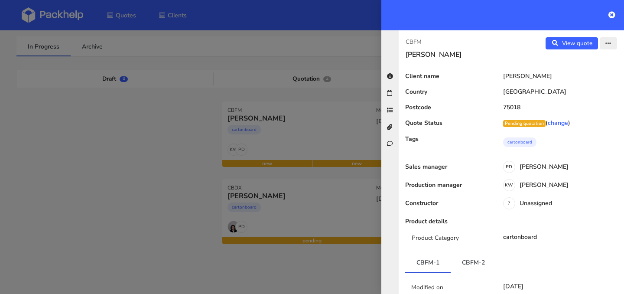
click at [610, 46] on icon "button" at bounding box center [608, 44] width 6 height 6
click at [591, 64] on link "Edit quote" at bounding box center [580, 61] width 76 height 14
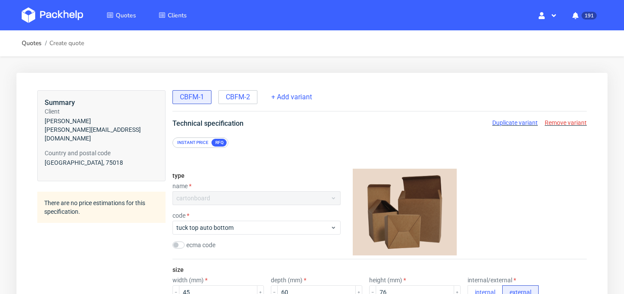
click at [516, 124] on span "Duplicate variant" at bounding box center [514, 122] width 45 height 7
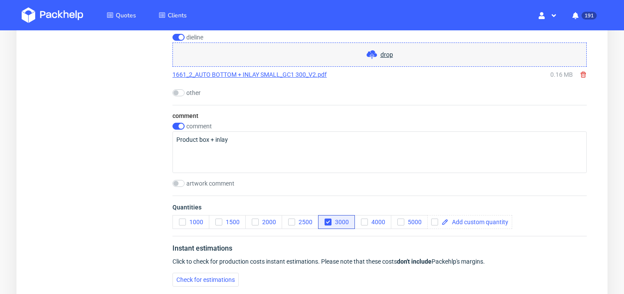
scroll to position [993, 0]
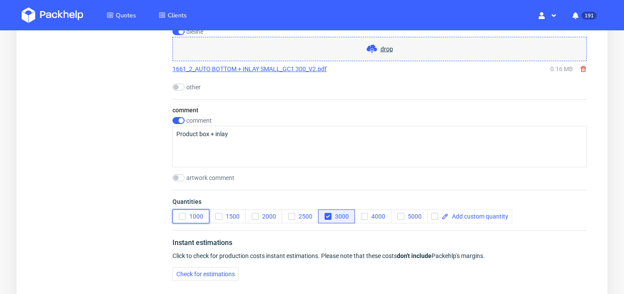
click at [188, 217] on span "1000" at bounding box center [194, 216] width 17 height 7
click at [255, 213] on icon "button" at bounding box center [255, 216] width 6 height 6
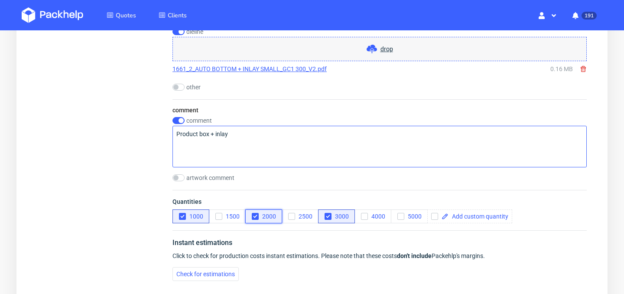
scroll to position [1029, 0]
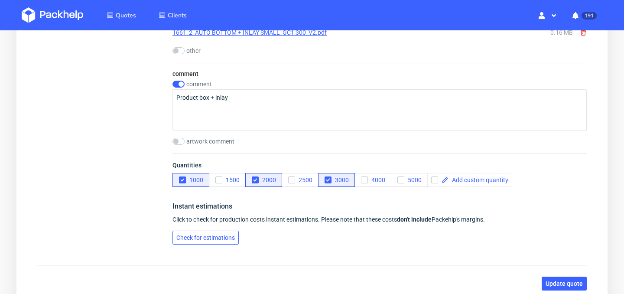
click at [229, 236] on span "Check for estimations" at bounding box center [205, 237] width 58 height 6
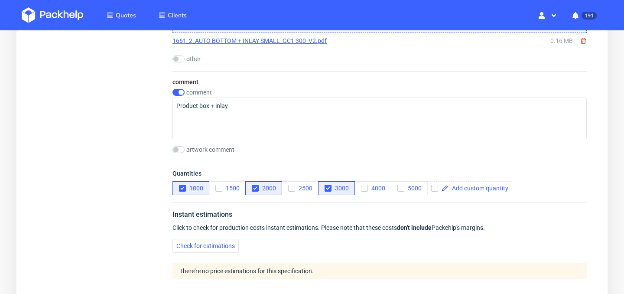
scroll to position [1121, 0]
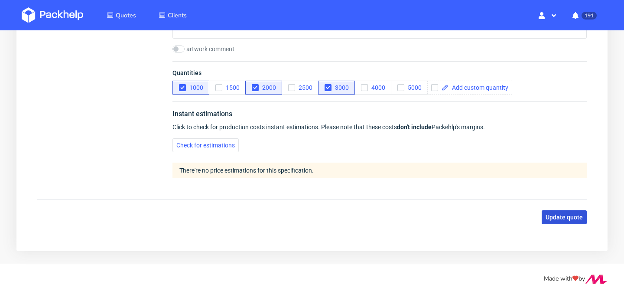
click at [570, 217] on span "Update quote" at bounding box center [563, 217] width 37 height 6
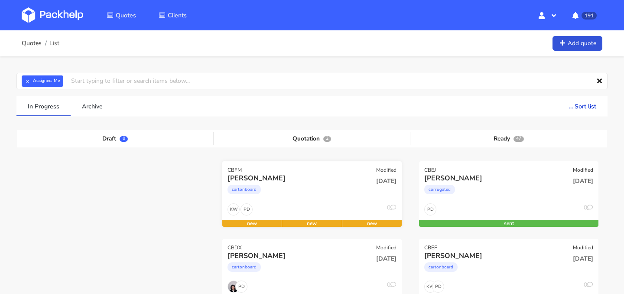
click at [307, 198] on div "cartonboard" at bounding box center [284, 191] width 115 height 17
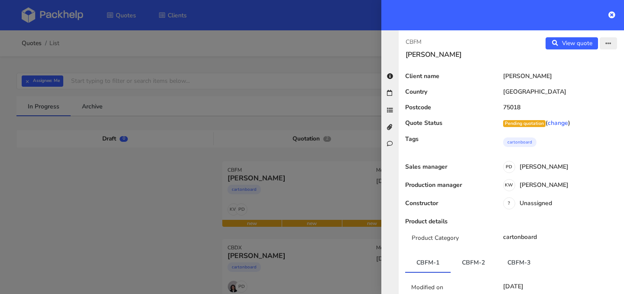
click at [611, 41] on button "button" at bounding box center [607, 43] width 17 height 12
click at [593, 61] on link "Edit quote" at bounding box center [580, 61] width 76 height 14
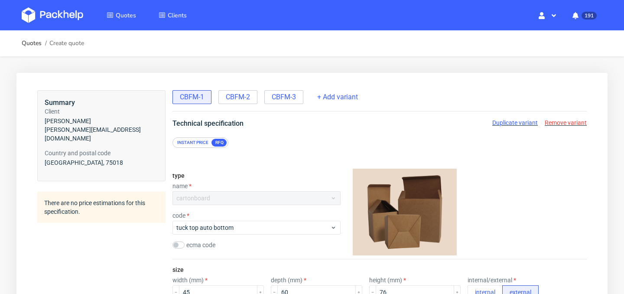
click at [576, 120] on span "Remove variant" at bounding box center [565, 122] width 42 height 7
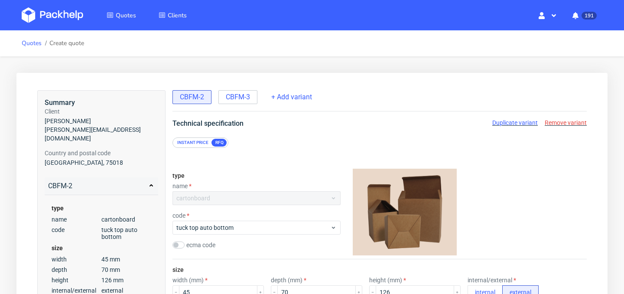
click at [33, 46] on link "Quotes" at bounding box center [32, 43] width 20 height 7
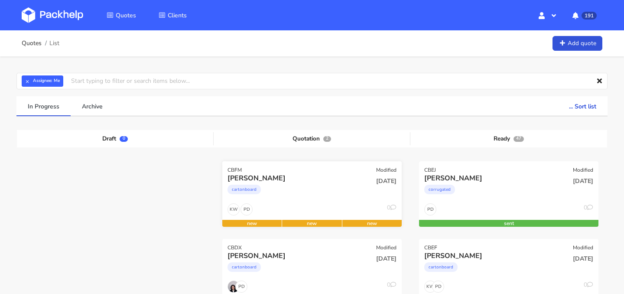
click at [327, 194] on div "cartonboard" at bounding box center [284, 191] width 115 height 17
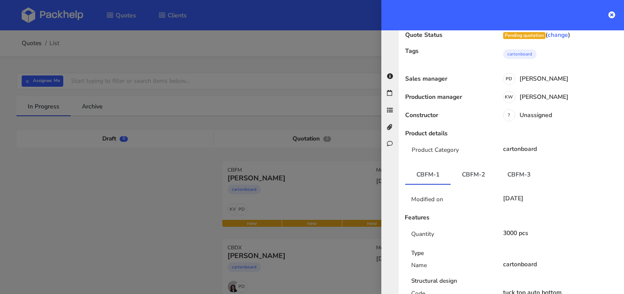
scroll to position [88, 0]
click at [474, 177] on link "CBFM-2" at bounding box center [472, 173] width 45 height 19
click at [515, 170] on link "CBFM-3" at bounding box center [518, 173] width 45 height 19
click at [483, 172] on link "CBFM-2" at bounding box center [472, 173] width 45 height 19
click at [524, 175] on link "CBFM-3" at bounding box center [518, 173] width 45 height 19
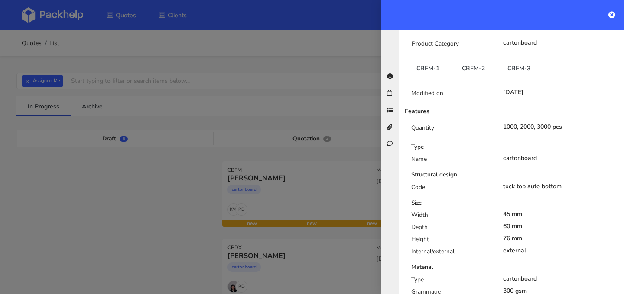
scroll to position [200, 0]
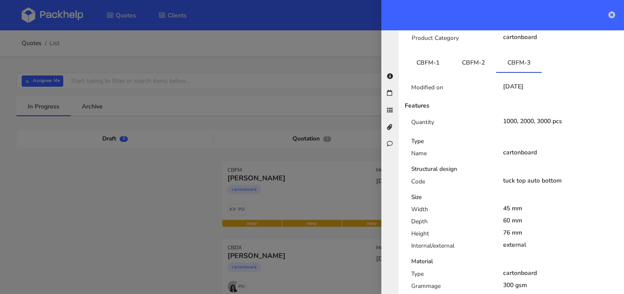
click at [612, 15] on icon at bounding box center [611, 14] width 7 height 7
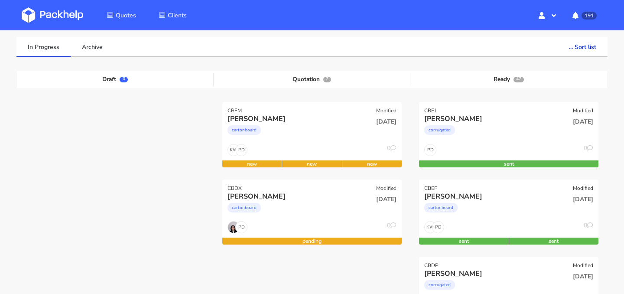
scroll to position [75, 0]
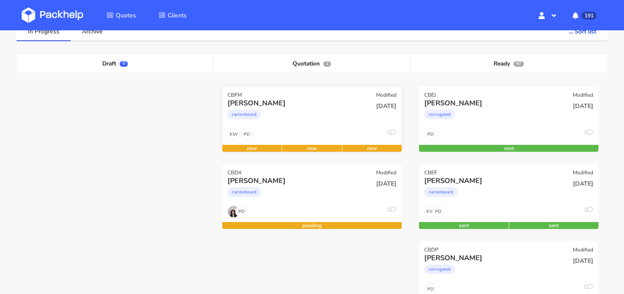
click at [324, 106] on div "[PERSON_NAME]" at bounding box center [284, 103] width 115 height 10
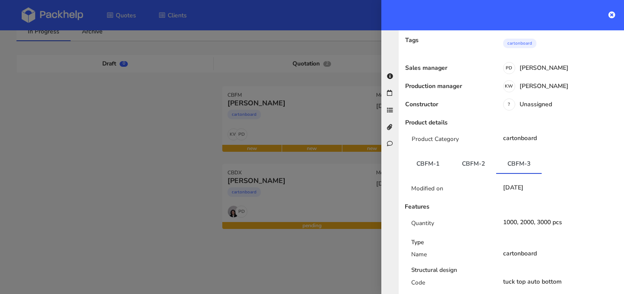
scroll to position [0, 0]
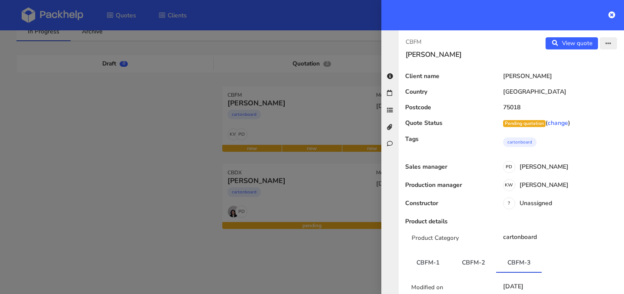
click at [603, 40] on button "button" at bounding box center [607, 43] width 17 height 12
click at [577, 65] on link "Edit quote" at bounding box center [580, 61] width 76 height 14
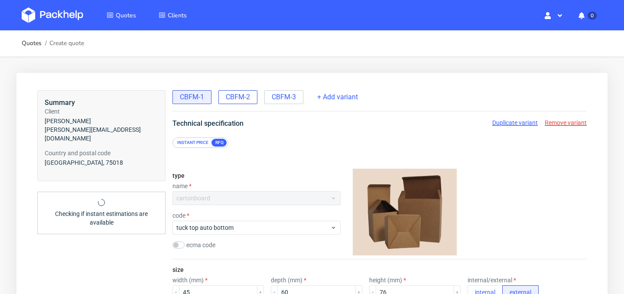
click at [246, 91] on div "CBFM-2" at bounding box center [237, 97] width 39 height 14
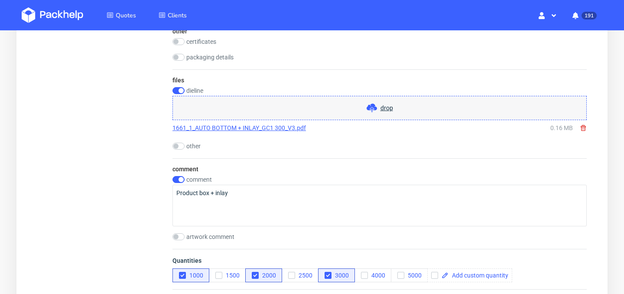
scroll to position [936, 0]
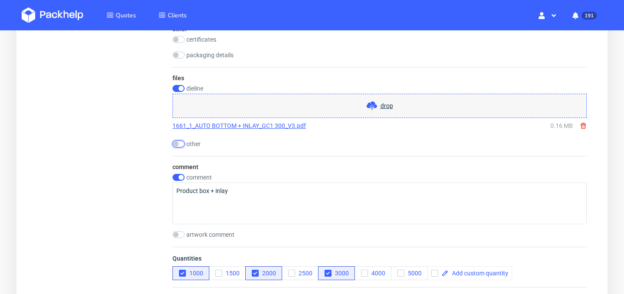
click at [180, 144] on input "checkbox" at bounding box center [178, 143] width 12 height 7
checkbox input "true"
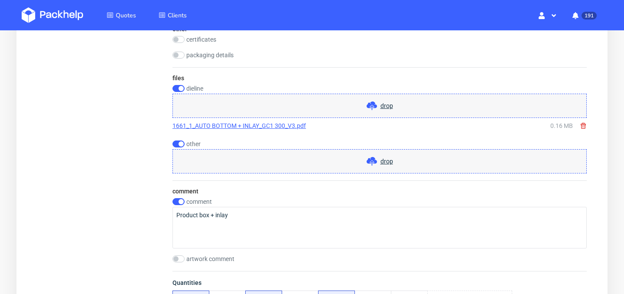
click at [376, 159] on icon at bounding box center [371, 161] width 10 height 10
click at [388, 161] on span "drop" at bounding box center [386, 161] width 13 height 9
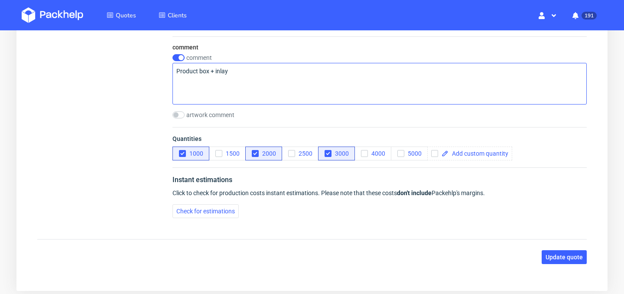
scroll to position [1199, 0]
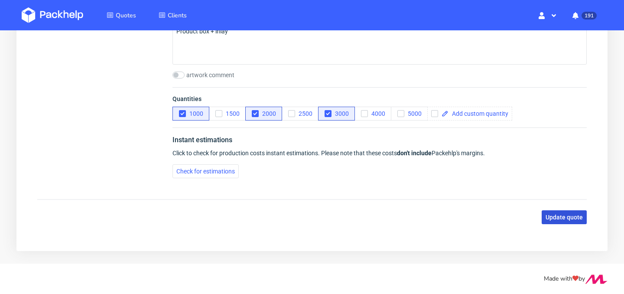
click at [575, 218] on span "Update quote" at bounding box center [563, 217] width 37 height 6
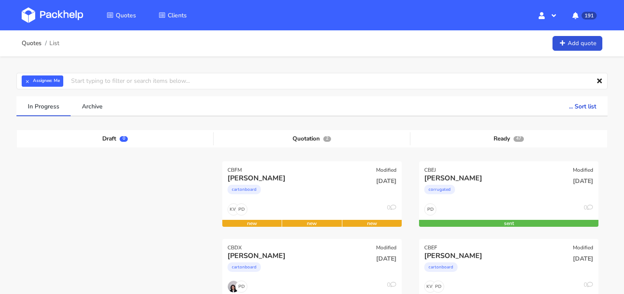
click at [366, 194] on div "[DATE]" at bounding box center [372, 187] width 60 height 29
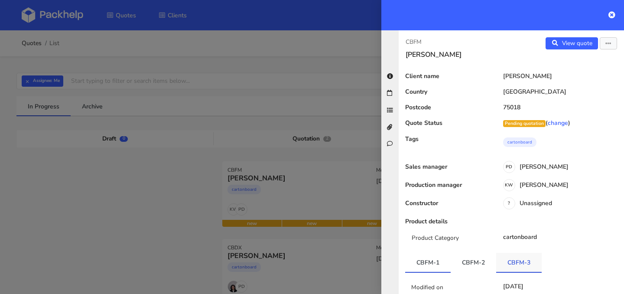
click at [519, 258] on link "CBFM-3" at bounding box center [518, 262] width 45 height 19
click at [609, 52] on div "View quote Edit quote" at bounding box center [567, 48] width 113 height 22
click at [610, 42] on icon "button" at bounding box center [608, 44] width 6 height 6
click at [601, 59] on link "Edit quote" at bounding box center [580, 61] width 76 height 14
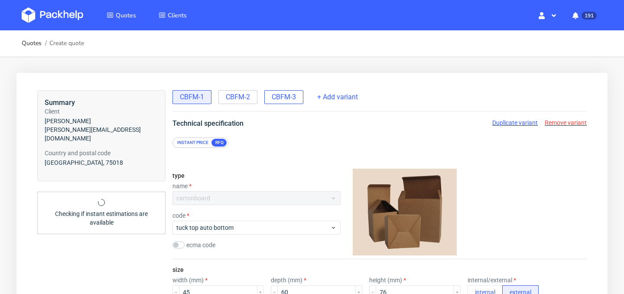
click at [296, 94] on span "CBFM-3" at bounding box center [284, 97] width 24 height 10
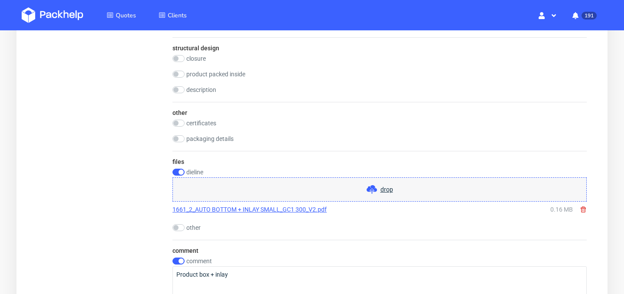
scroll to position [871, 0]
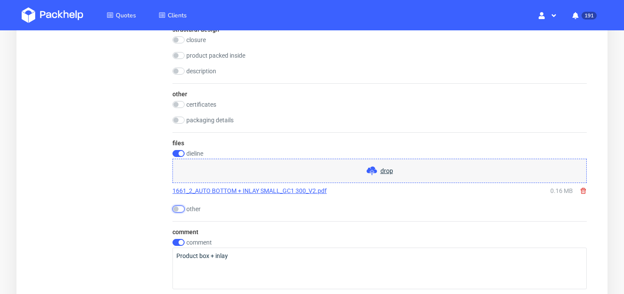
click at [178, 210] on input "checkbox" at bounding box center [178, 208] width 12 height 7
checkbox input "true"
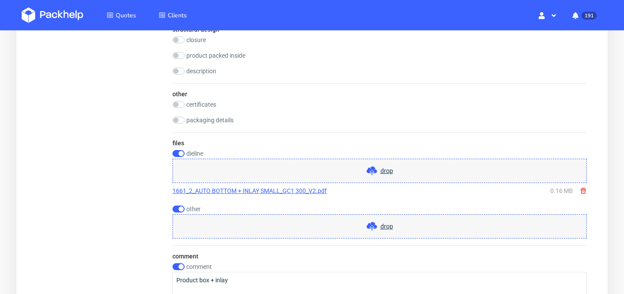
click at [382, 226] on span "drop" at bounding box center [386, 226] width 13 height 9
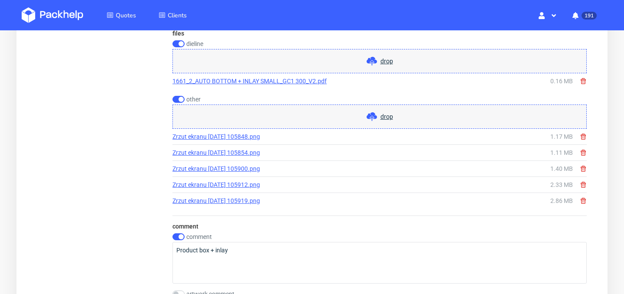
scroll to position [1199, 0]
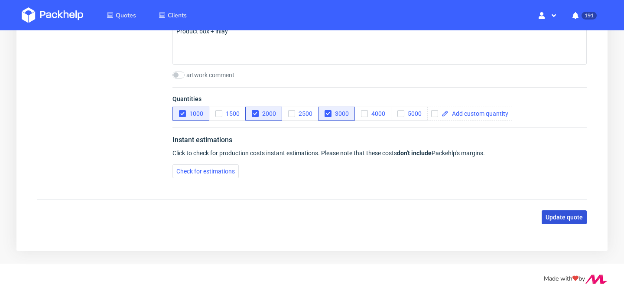
click at [556, 216] on span "Update quote" at bounding box center [563, 217] width 37 height 6
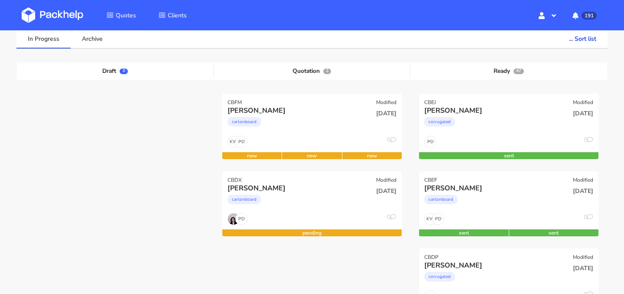
scroll to position [74, 0]
